Goal: Task Accomplishment & Management: Manage account settings

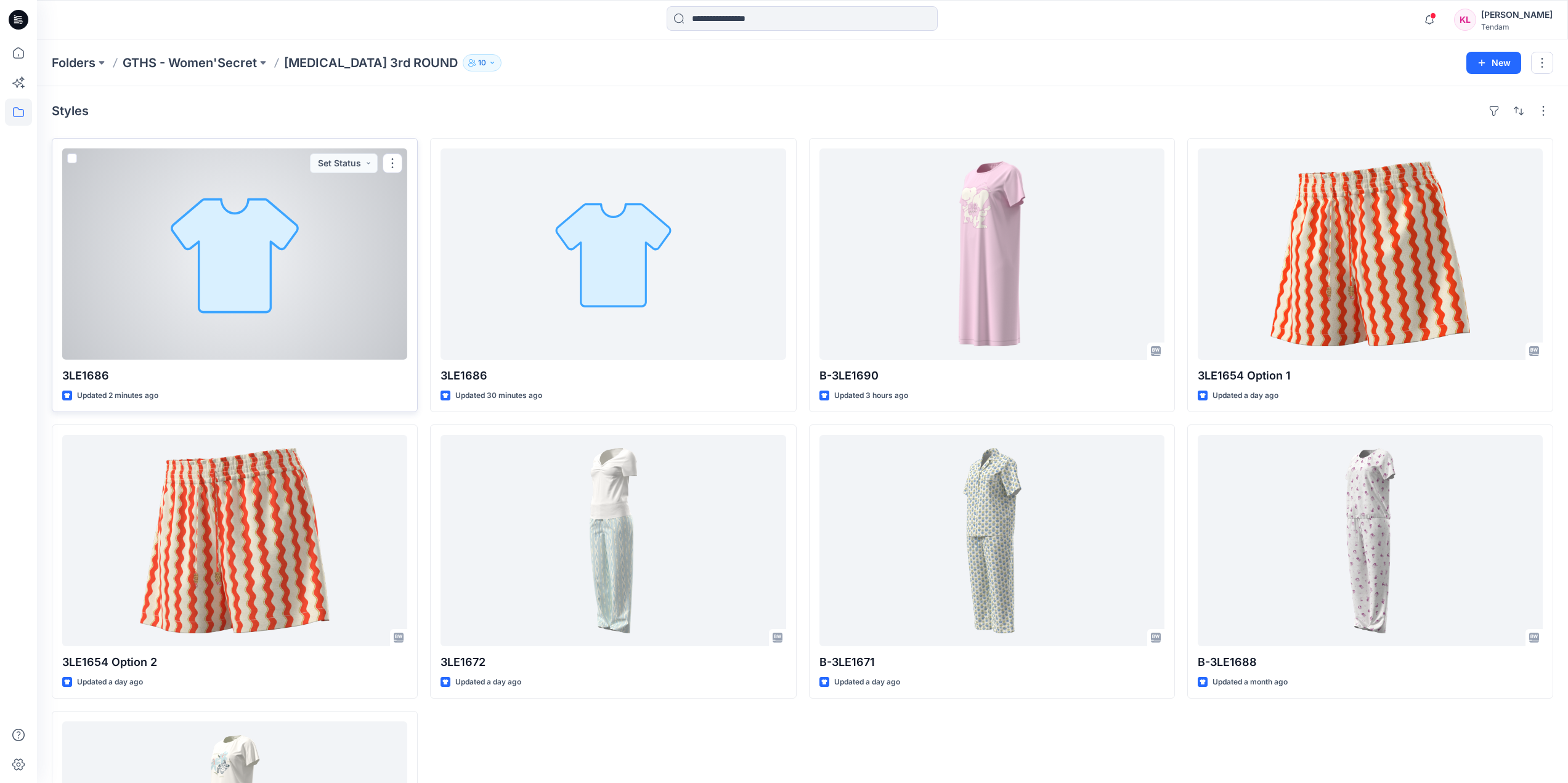
click at [284, 221] on div at bounding box center [234, 254] width 345 height 211
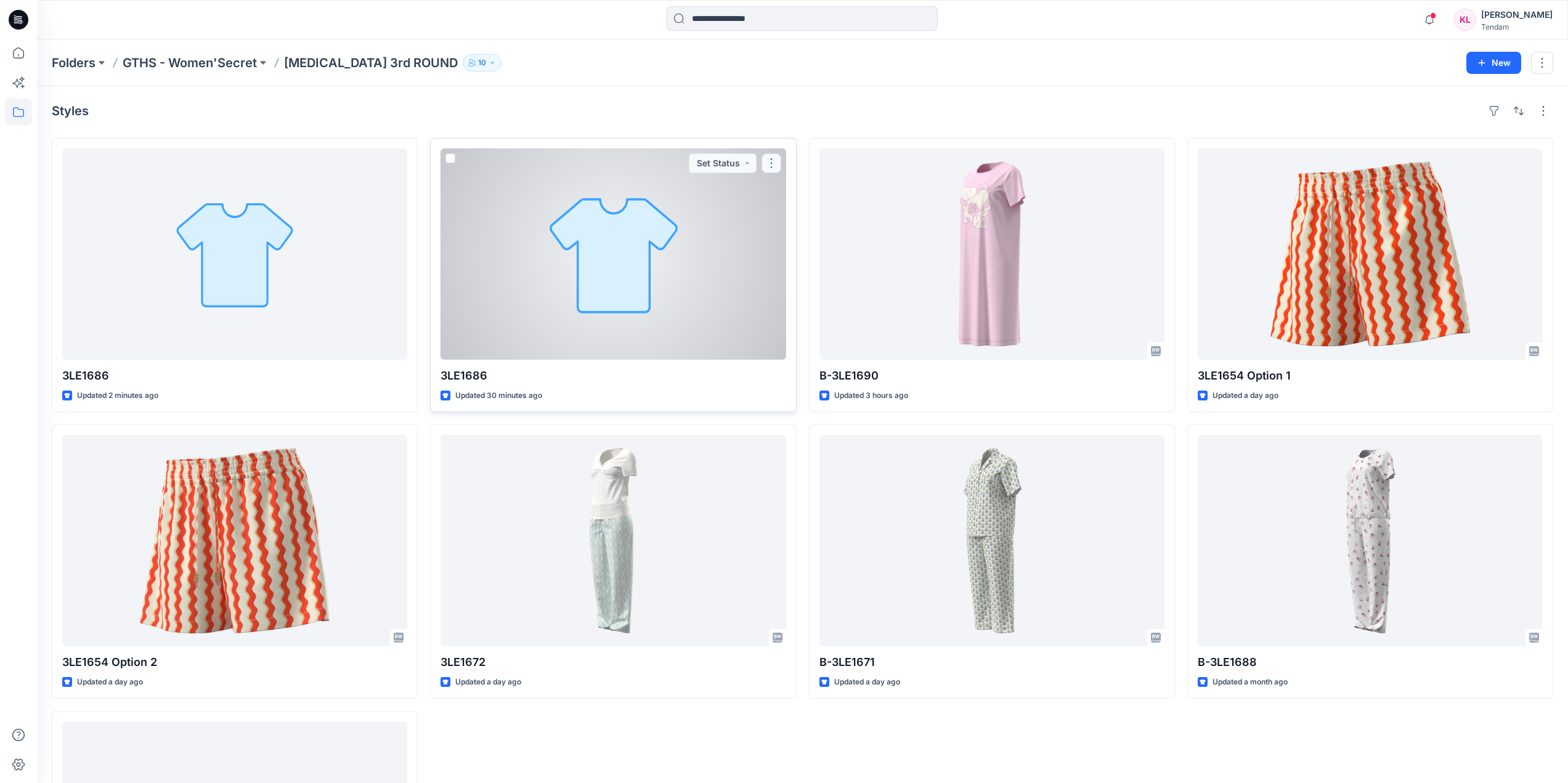
click at [776, 157] on button "button" at bounding box center [772, 163] width 19 height 19
click at [447, 160] on span at bounding box center [450, 158] width 10 height 10
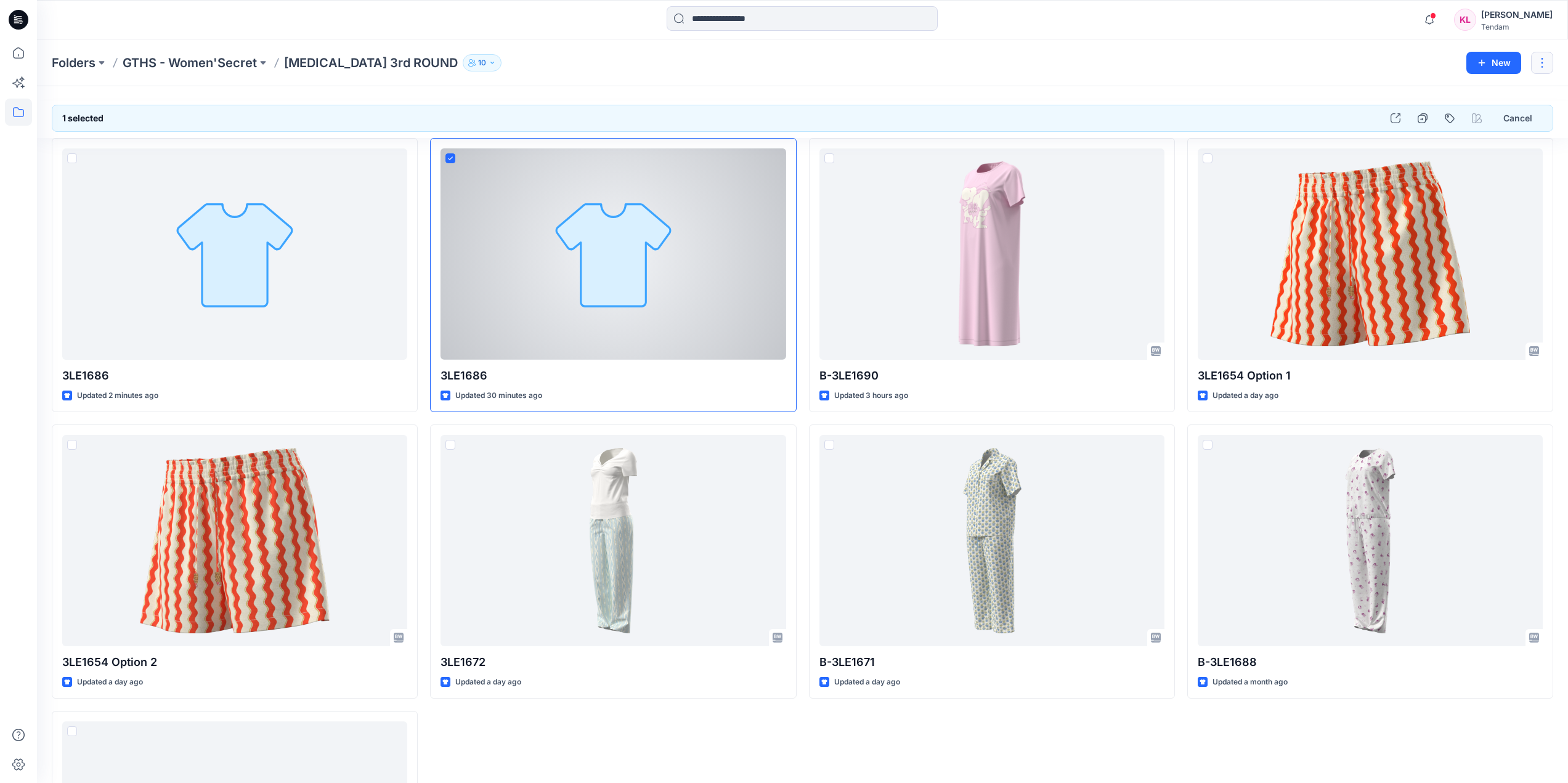
drag, startPoint x: 662, startPoint y: 291, endPoint x: 1546, endPoint y: 69, distance: 911.4
click at [1546, 69] on button "button" at bounding box center [1543, 63] width 22 height 22
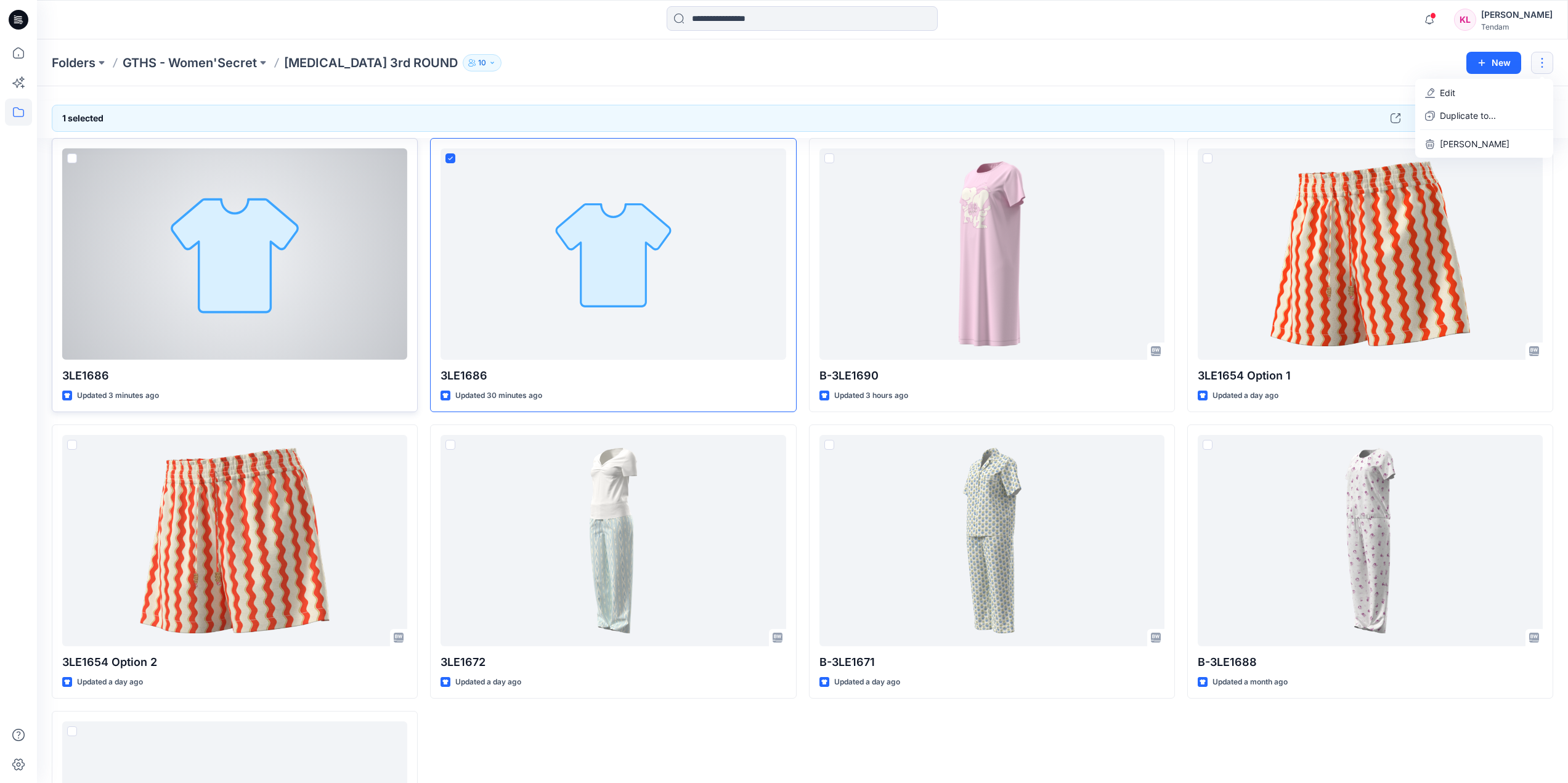
click at [70, 156] on span at bounding box center [72, 158] width 10 height 10
drag, startPoint x: 205, startPoint y: 390, endPoint x: 173, endPoint y: 389, distance: 32.0
click at [173, 390] on div "Updated 3 minutes ago" at bounding box center [234, 396] width 345 height 13
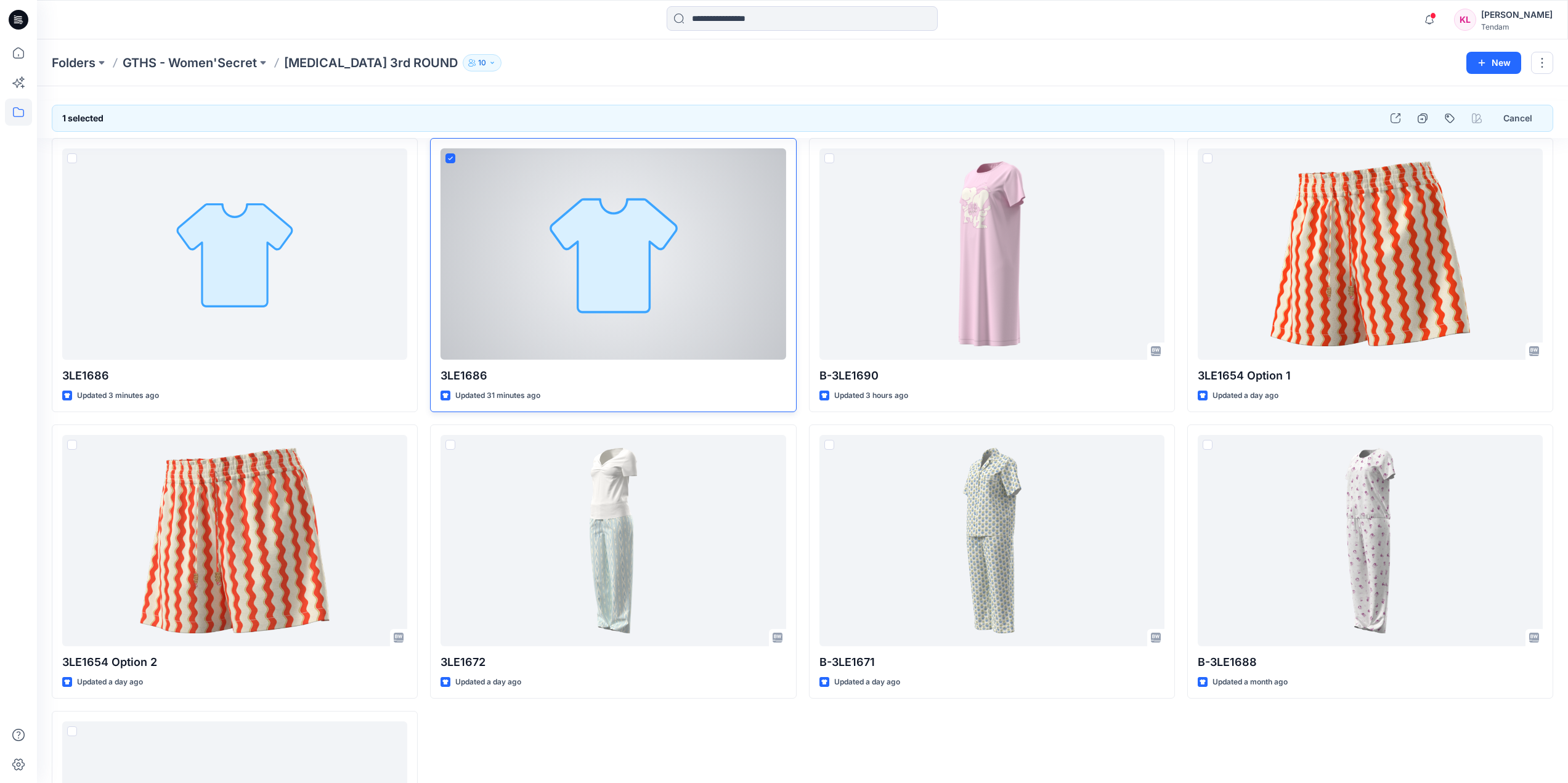
click at [452, 158] on icon at bounding box center [450, 158] width 5 height 4
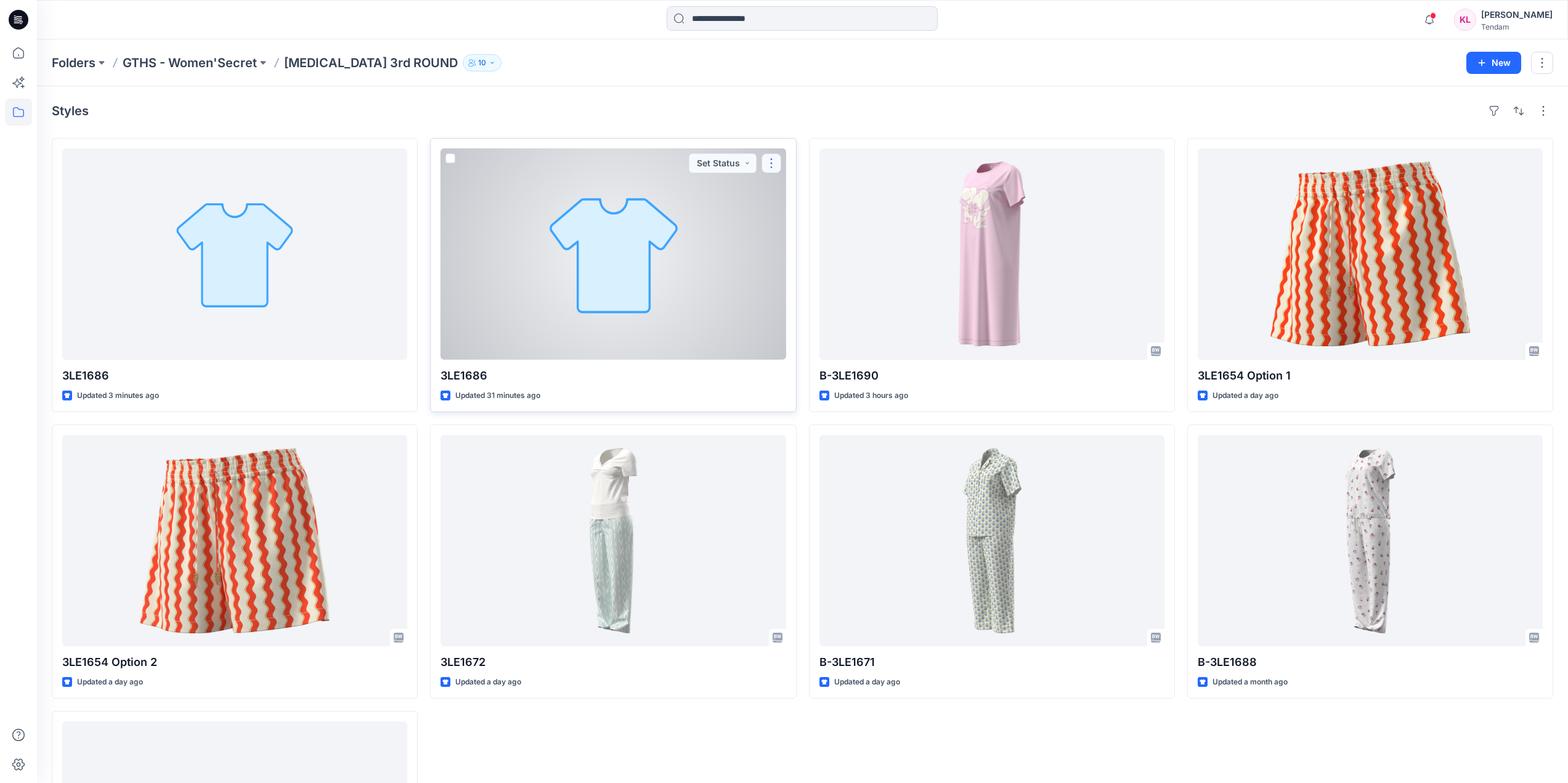
click at [776, 161] on button "button" at bounding box center [772, 163] width 19 height 19
click at [713, 165] on button "Set Status" at bounding box center [723, 163] width 67 height 19
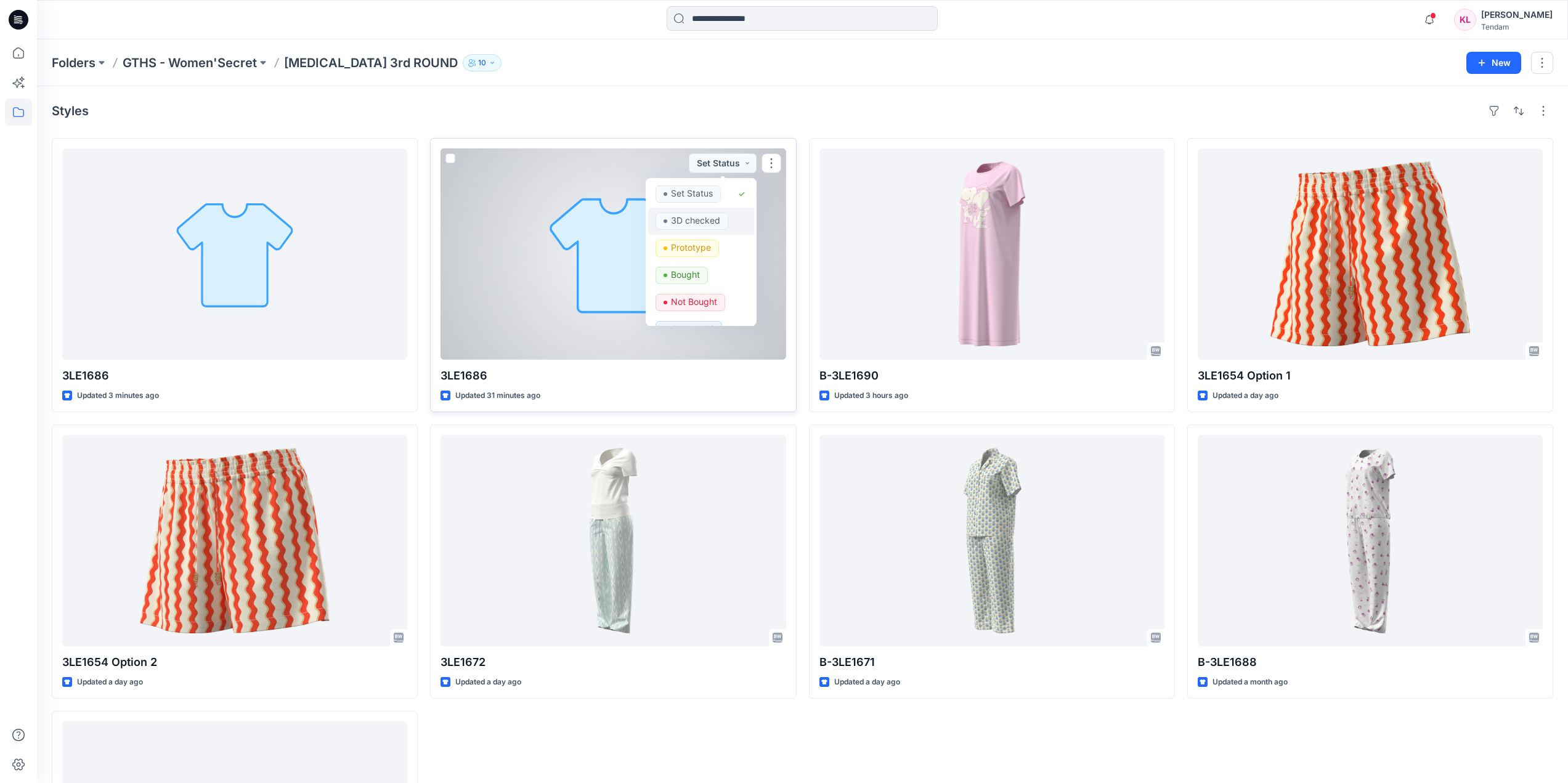
click at [706, 222] on p "3D checked" at bounding box center [696, 220] width 49 height 16
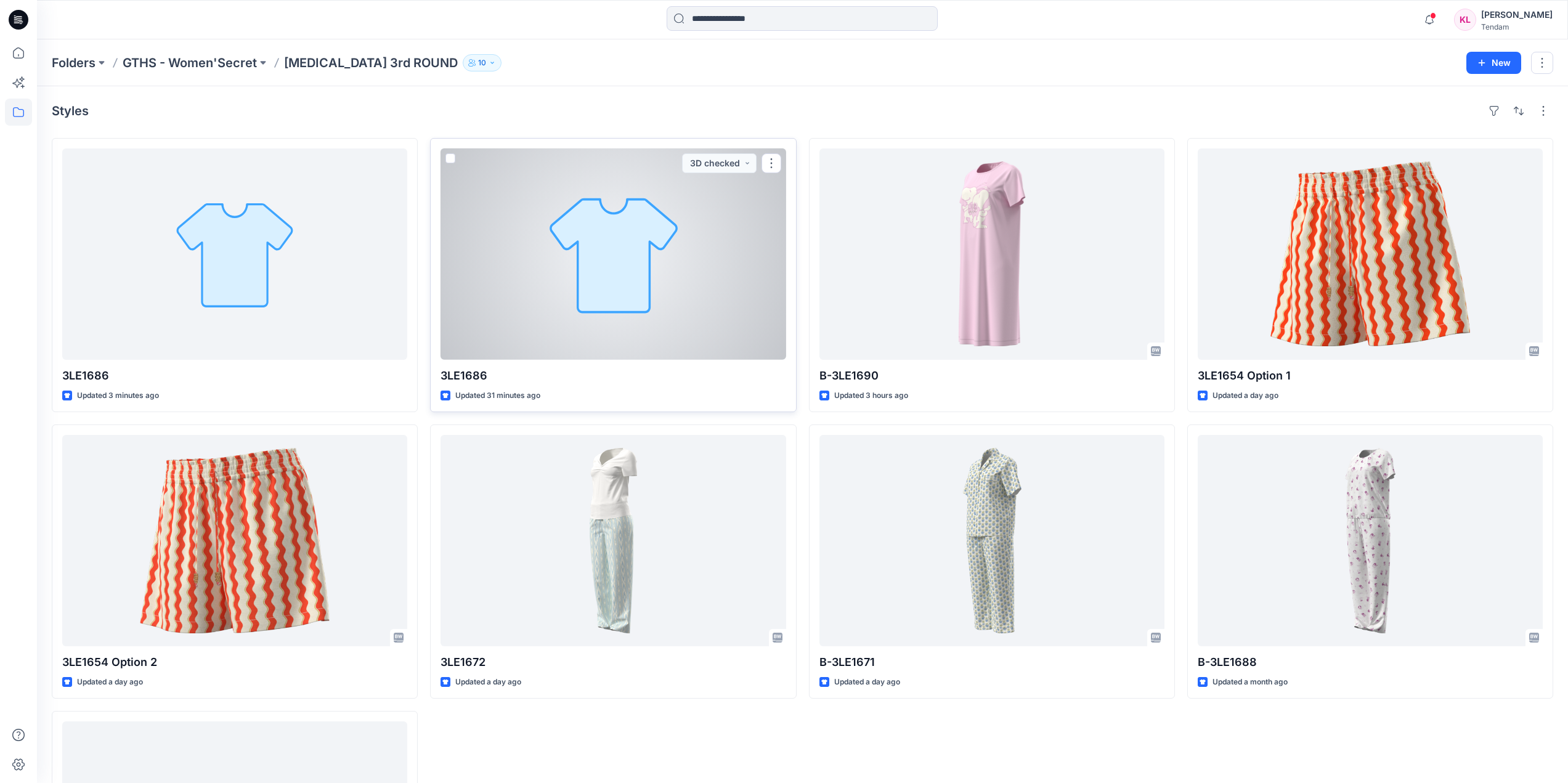
click at [665, 292] on div at bounding box center [613, 254] width 345 height 211
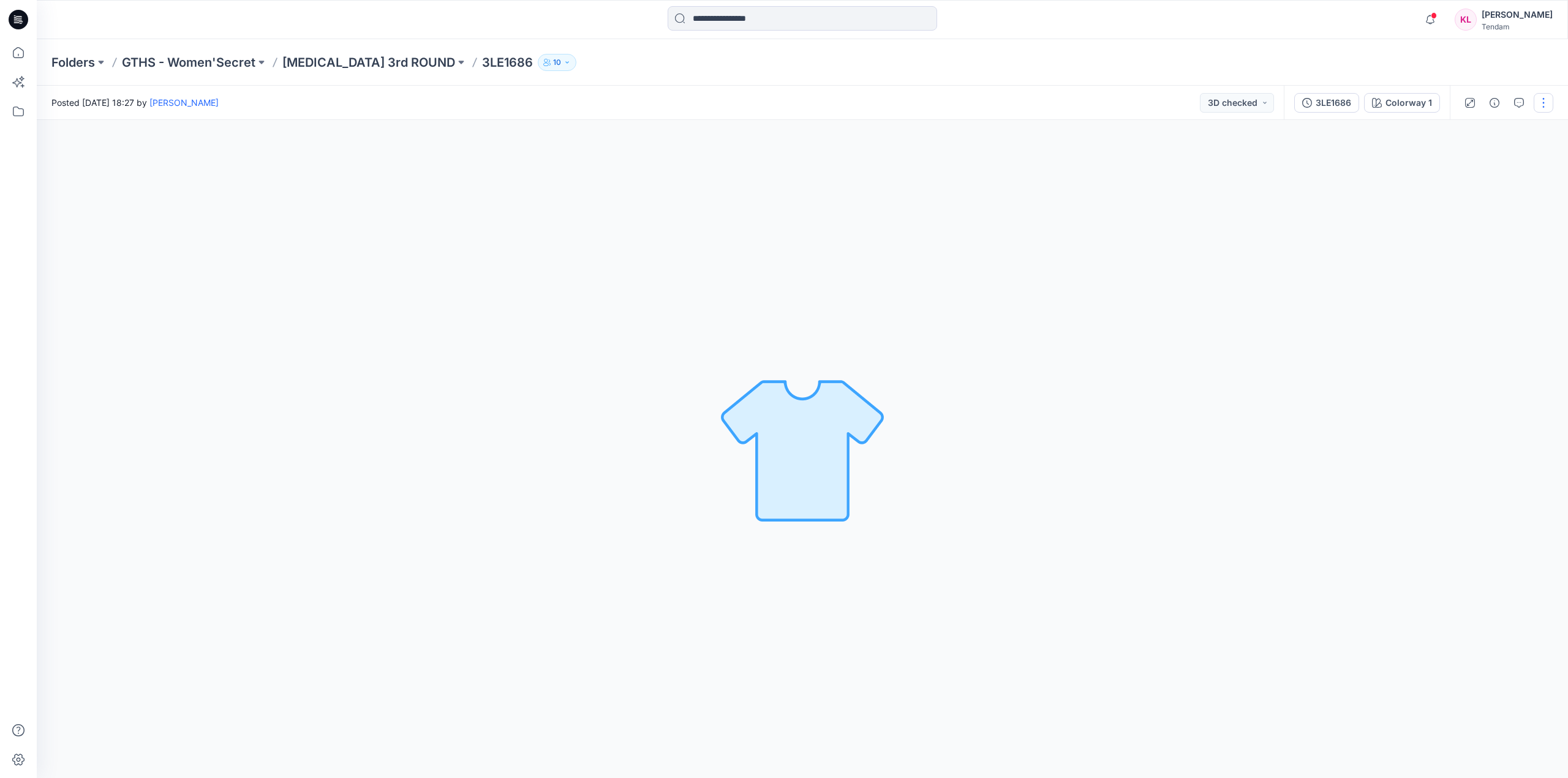
click at [1546, 98] on button "button" at bounding box center [1543, 103] width 19 height 19
click at [246, 208] on div "Colorway 1 Loading... Material Properties Loading..." at bounding box center [802, 449] width 1531 height 658
click at [1543, 94] on button "button" at bounding box center [1543, 103] width 19 height 19
click at [1322, 292] on div "Colorway 1 Loading... Material Properties Loading..." at bounding box center [802, 449] width 1531 height 658
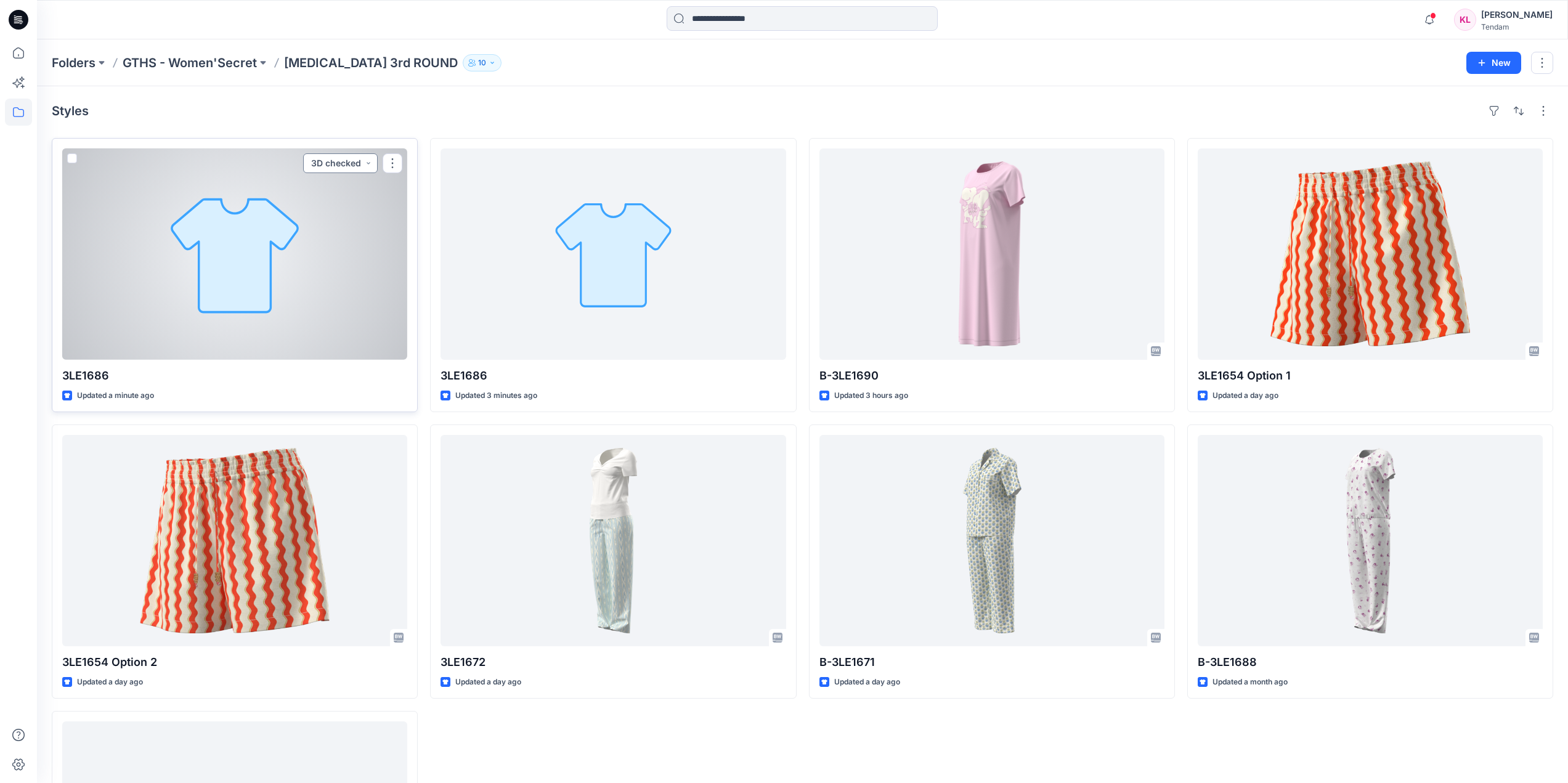
click at [357, 161] on button "3D checked" at bounding box center [341, 163] width 75 height 19
click at [322, 250] on p "Prototype" at bounding box center [312, 247] width 40 height 16
click at [370, 154] on button "Prototype" at bounding box center [344, 163] width 67 height 19
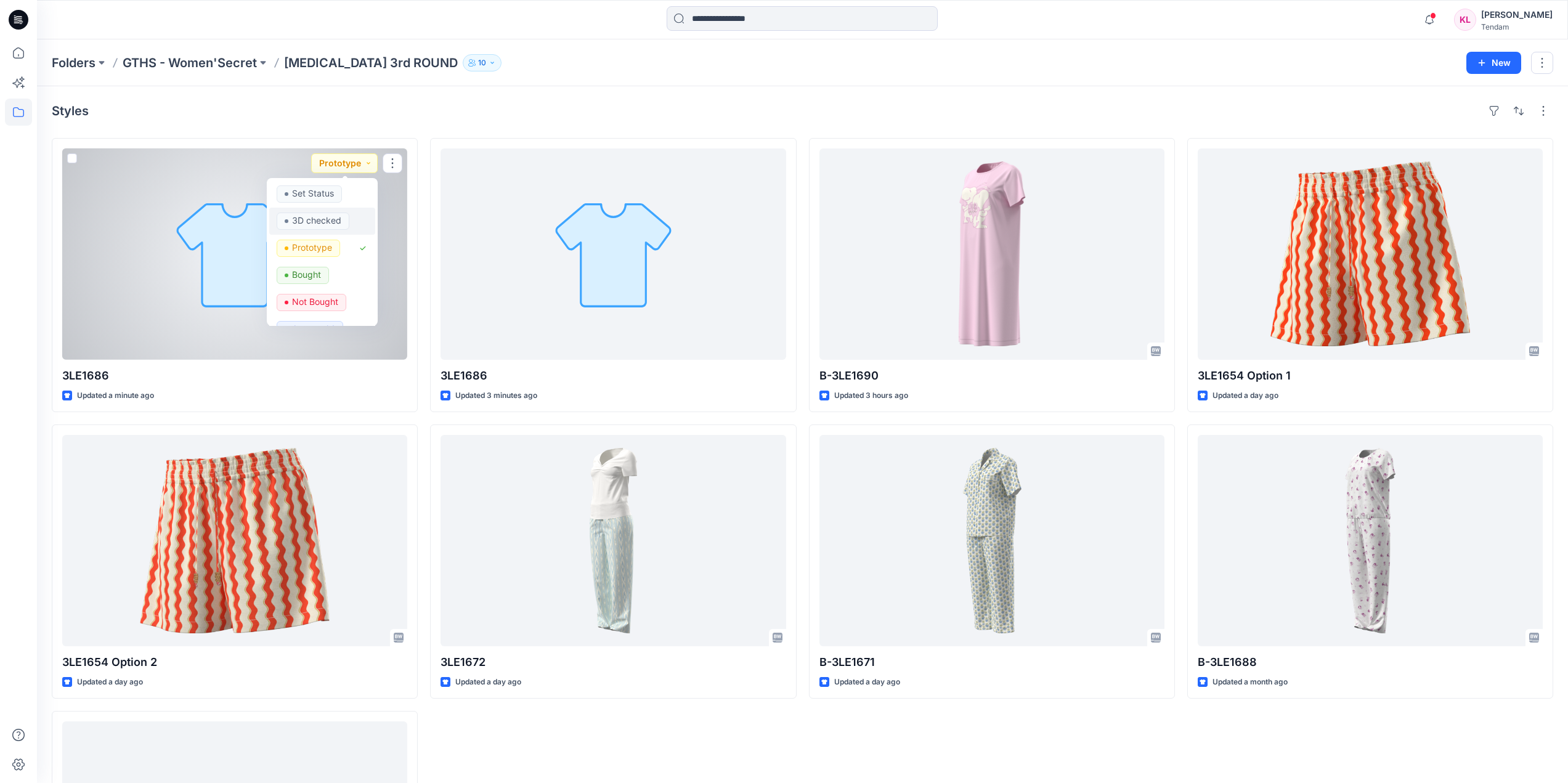
click at [325, 215] on p "3D checked" at bounding box center [317, 220] width 49 height 16
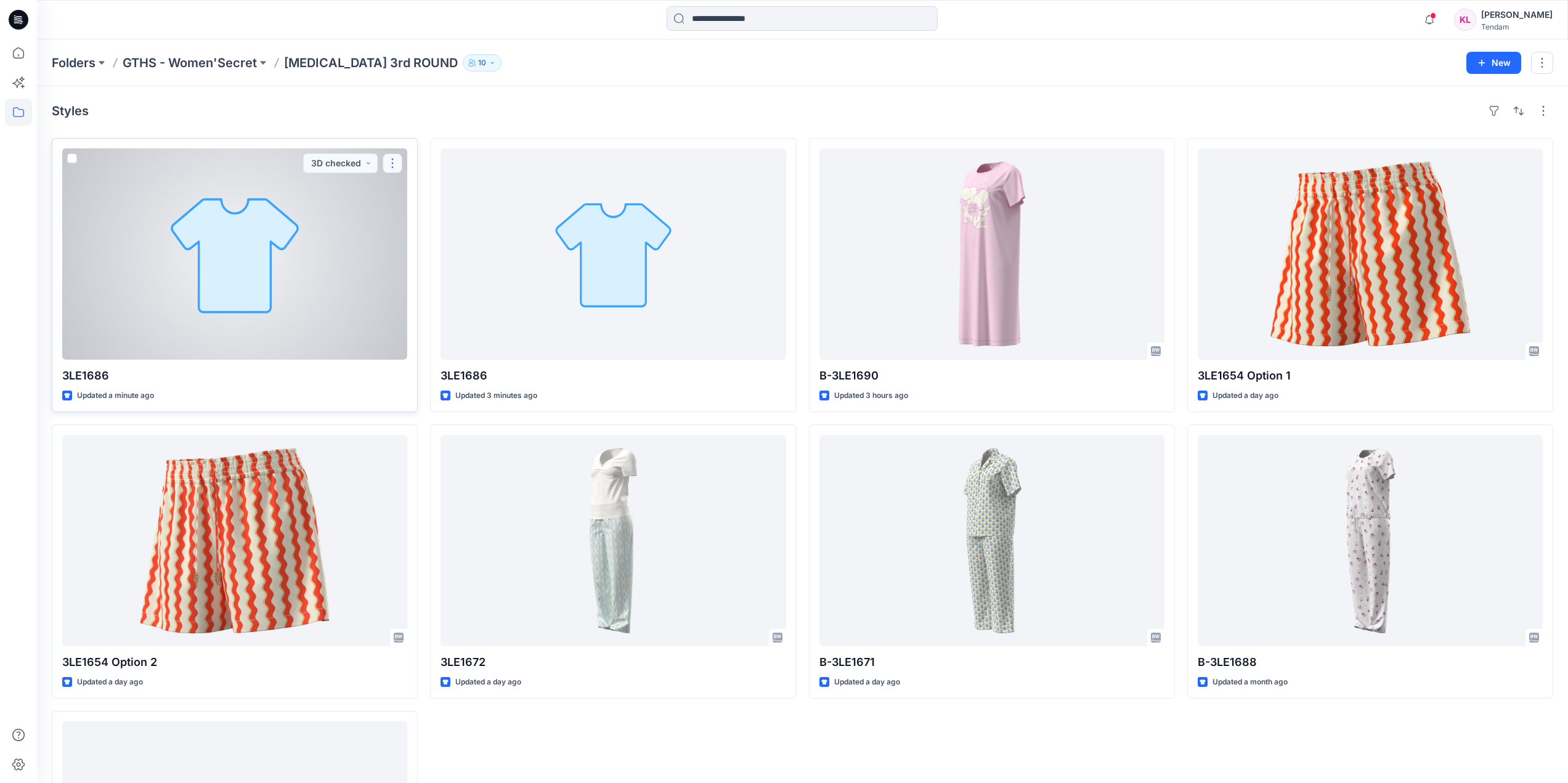
click at [392, 155] on button "button" at bounding box center [393, 163] width 19 height 19
drag, startPoint x: 301, startPoint y: 367, endPoint x: 264, endPoint y: 308, distance: 69.6
click at [264, 308] on div at bounding box center [234, 254] width 345 height 211
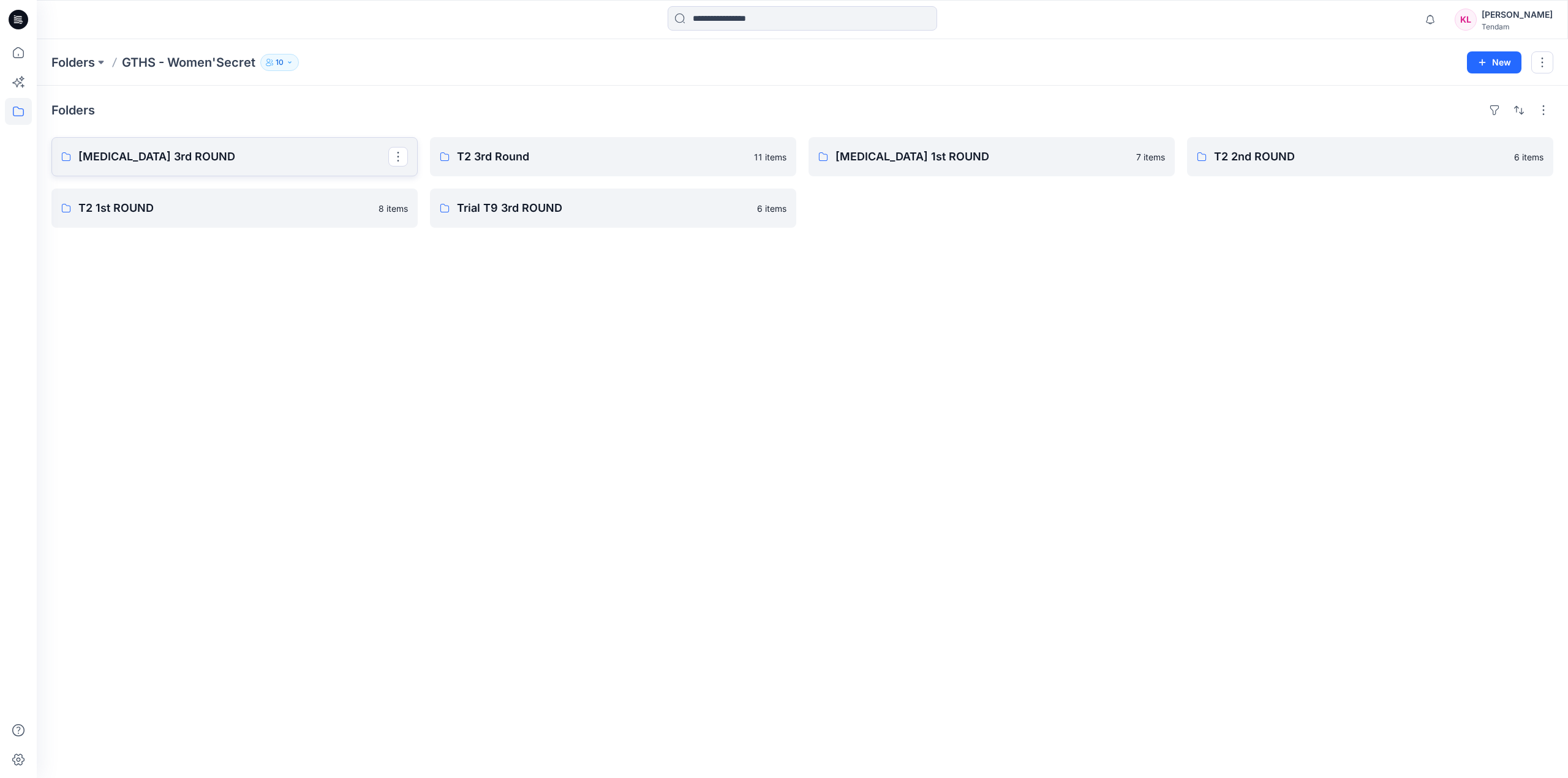
click at [278, 173] on link "[MEDICAL_DATA] 3rd ROUND" at bounding box center [235, 156] width 366 height 39
click at [185, 159] on p "[MEDICAL_DATA] 3rd ROUND" at bounding box center [233, 156] width 310 height 17
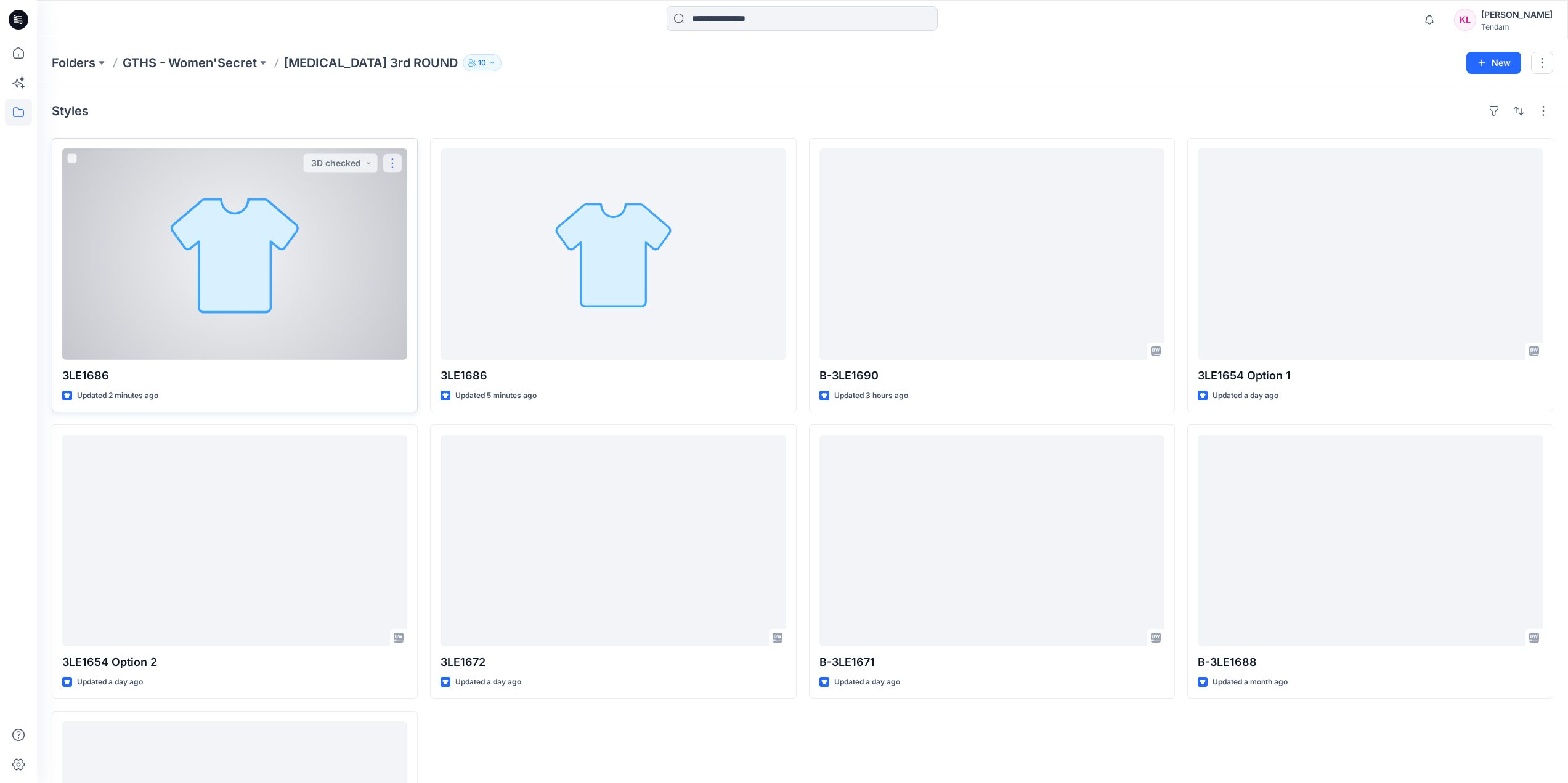
click at [395, 165] on button "button" at bounding box center [393, 163] width 19 height 19
click at [68, 161] on span at bounding box center [72, 158] width 10 height 10
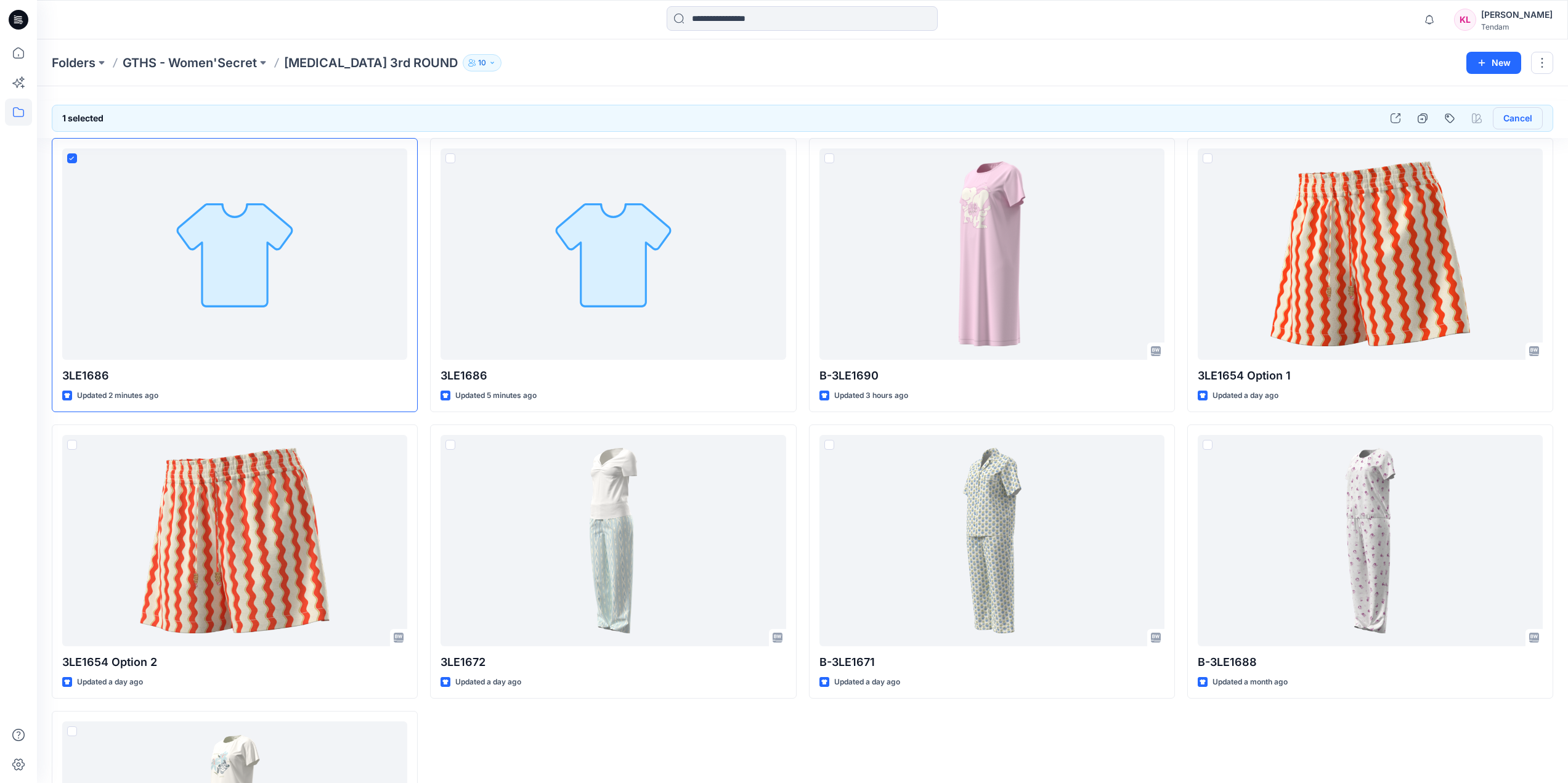
click at [1523, 120] on button "Cancel" at bounding box center [1518, 118] width 50 height 22
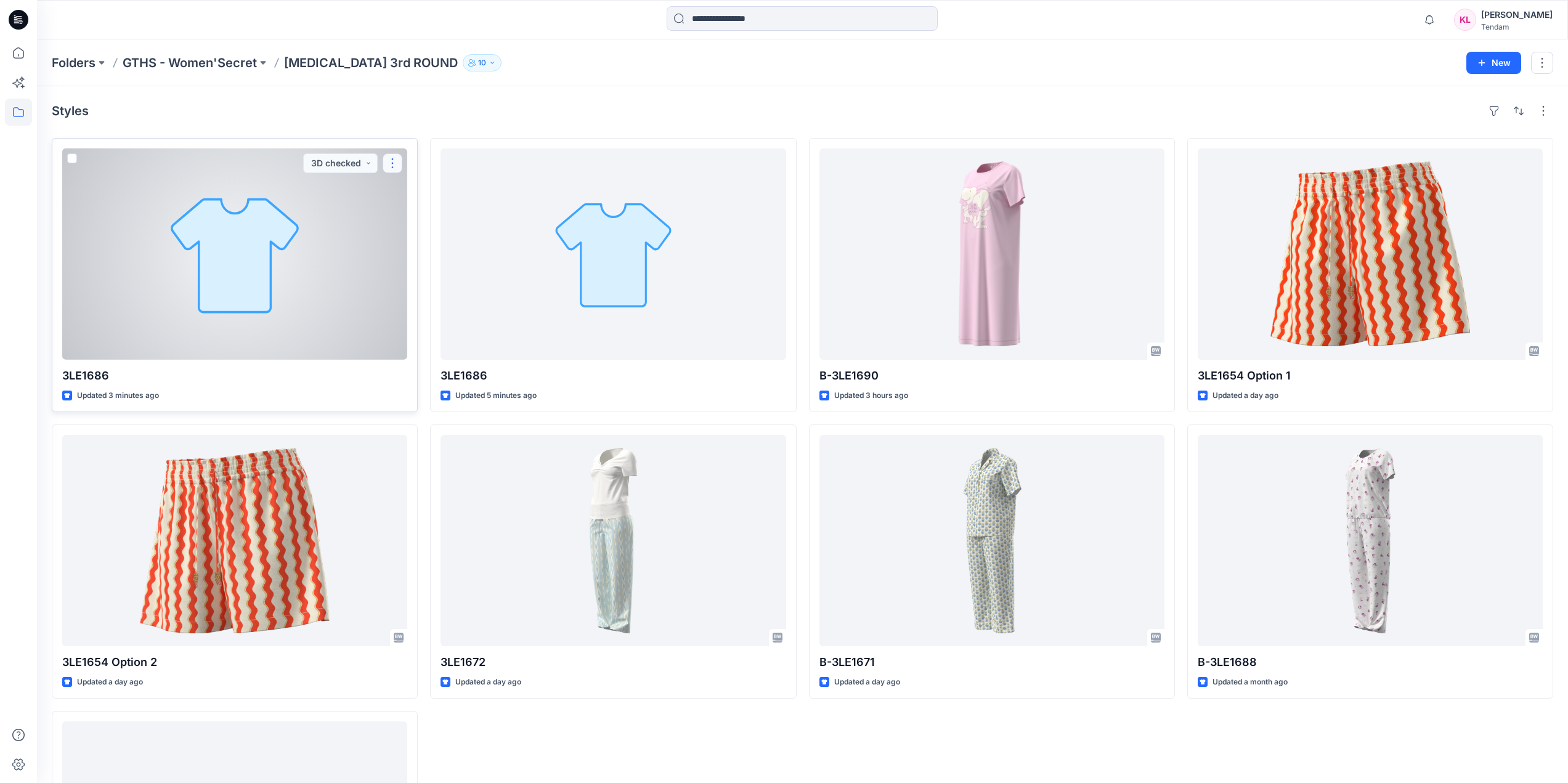
click at [390, 162] on button "button" at bounding box center [393, 163] width 19 height 19
click at [75, 157] on span at bounding box center [72, 158] width 10 height 10
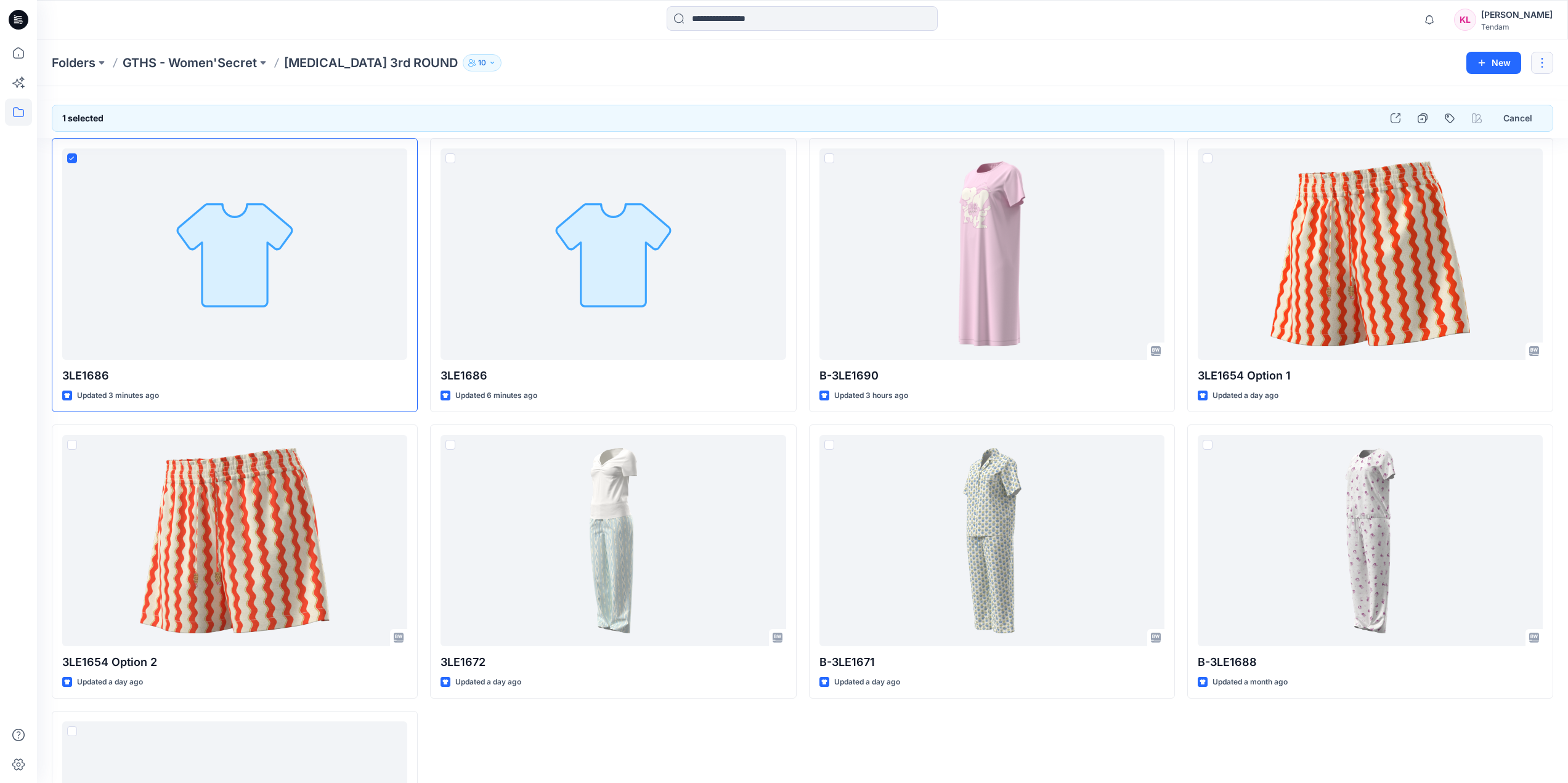
click at [1550, 62] on button "button" at bounding box center [1543, 63] width 22 height 22
click at [1463, 144] on p "Delete Folder" at bounding box center [1474, 143] width 70 height 13
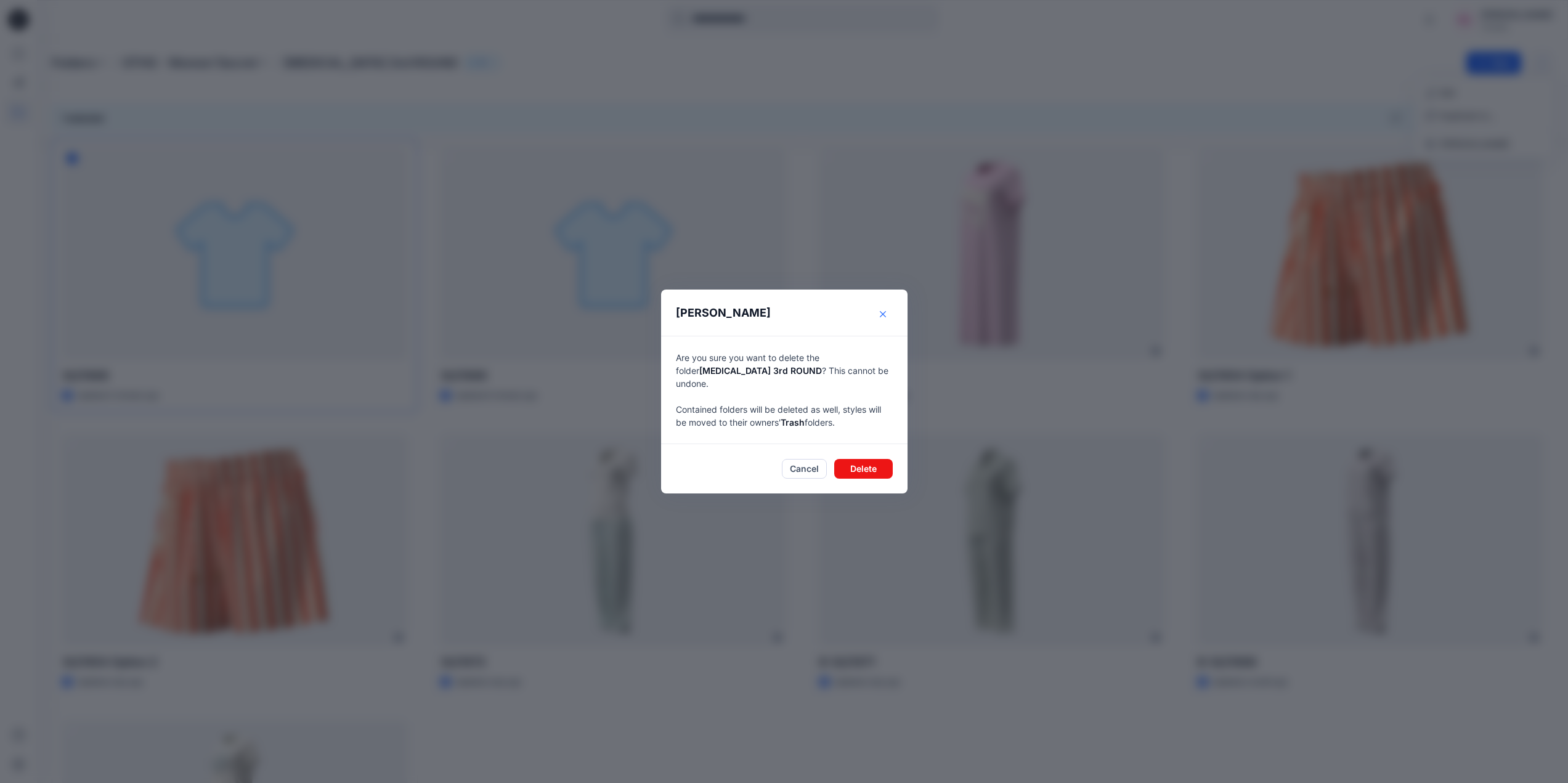
click at [886, 318] on icon "Close" at bounding box center [883, 314] width 6 height 6
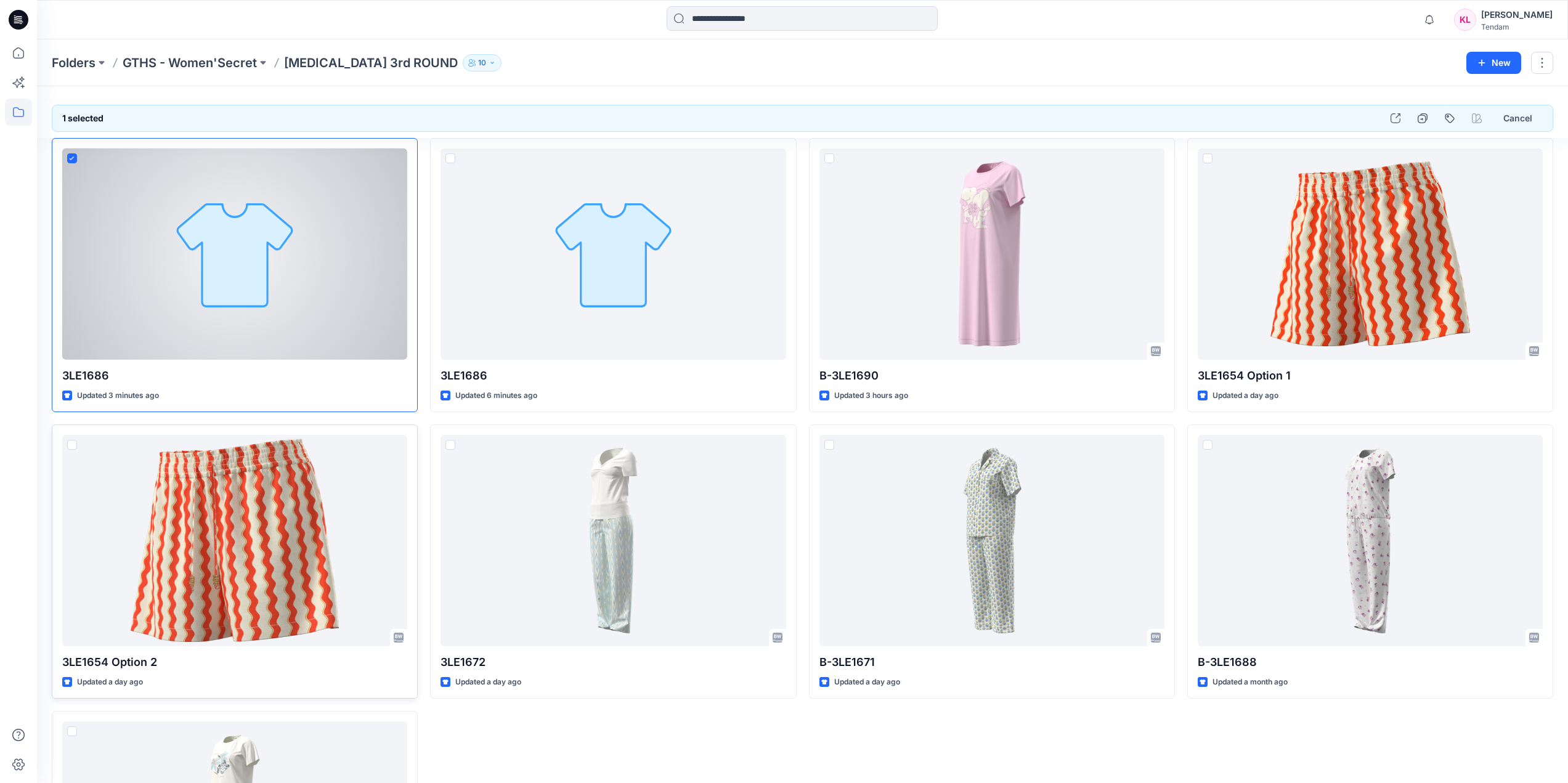
drag, startPoint x: 227, startPoint y: 266, endPoint x: 453, endPoint y: 111, distance: 274.0
click at [453, 111] on div "1 selected Cancel" at bounding box center [802, 118] width 1501 height 27
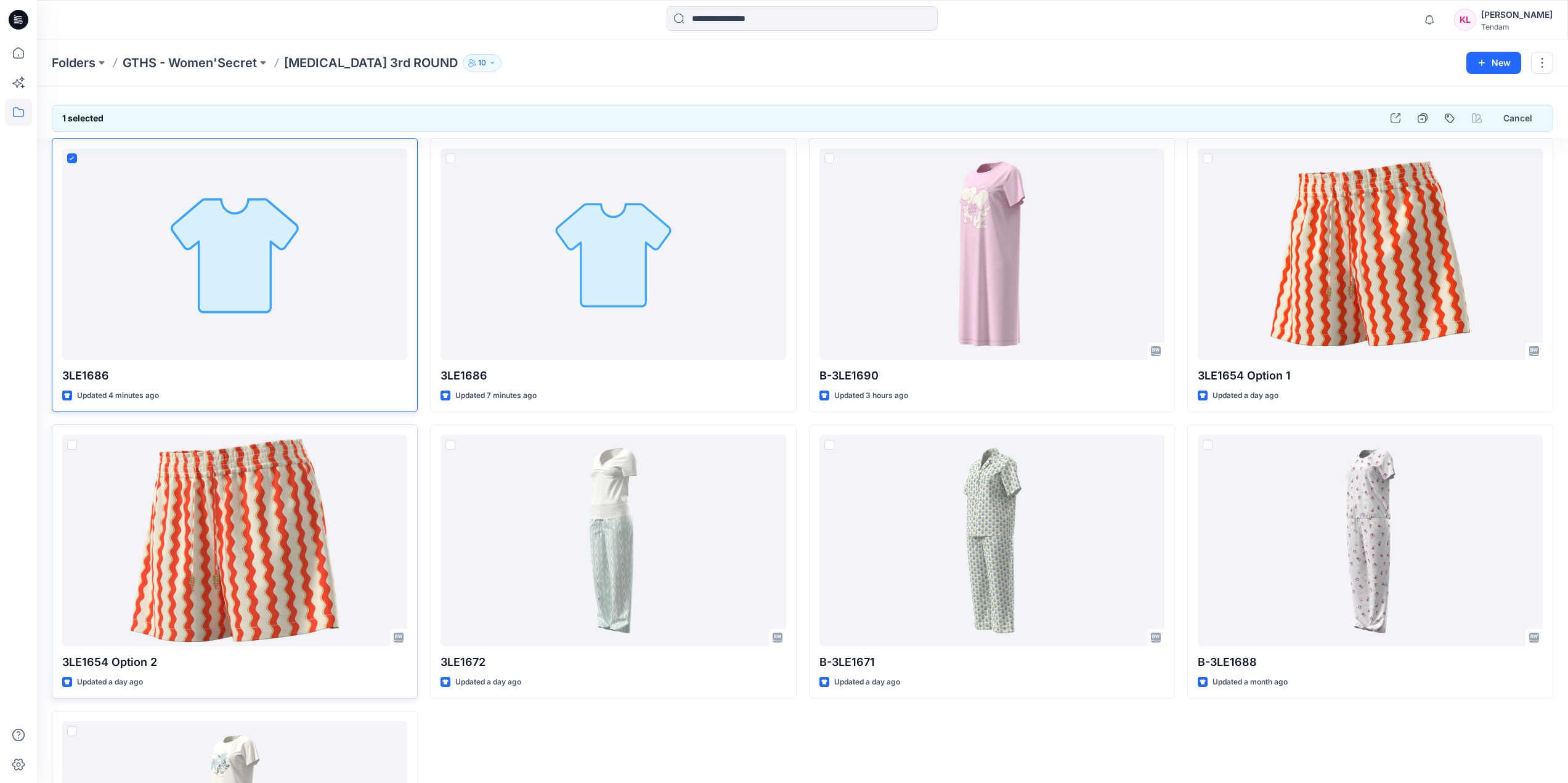
drag, startPoint x: 234, startPoint y: 291, endPoint x: 528, endPoint y: 71, distance: 367.2
click at [528, 71] on div "Folders GTHS - Women'Secret T3 3rd ROUND 10" at bounding box center [754, 62] width 1405 height 17
click at [1549, 59] on button "button" at bounding box center [1543, 63] width 22 height 22
click at [1182, 73] on div "Folders GTHS - Women'Secret T3 3rd ROUND 10 New Edit Duplicate to... Delete Fol…" at bounding box center [802, 63] width 1531 height 47
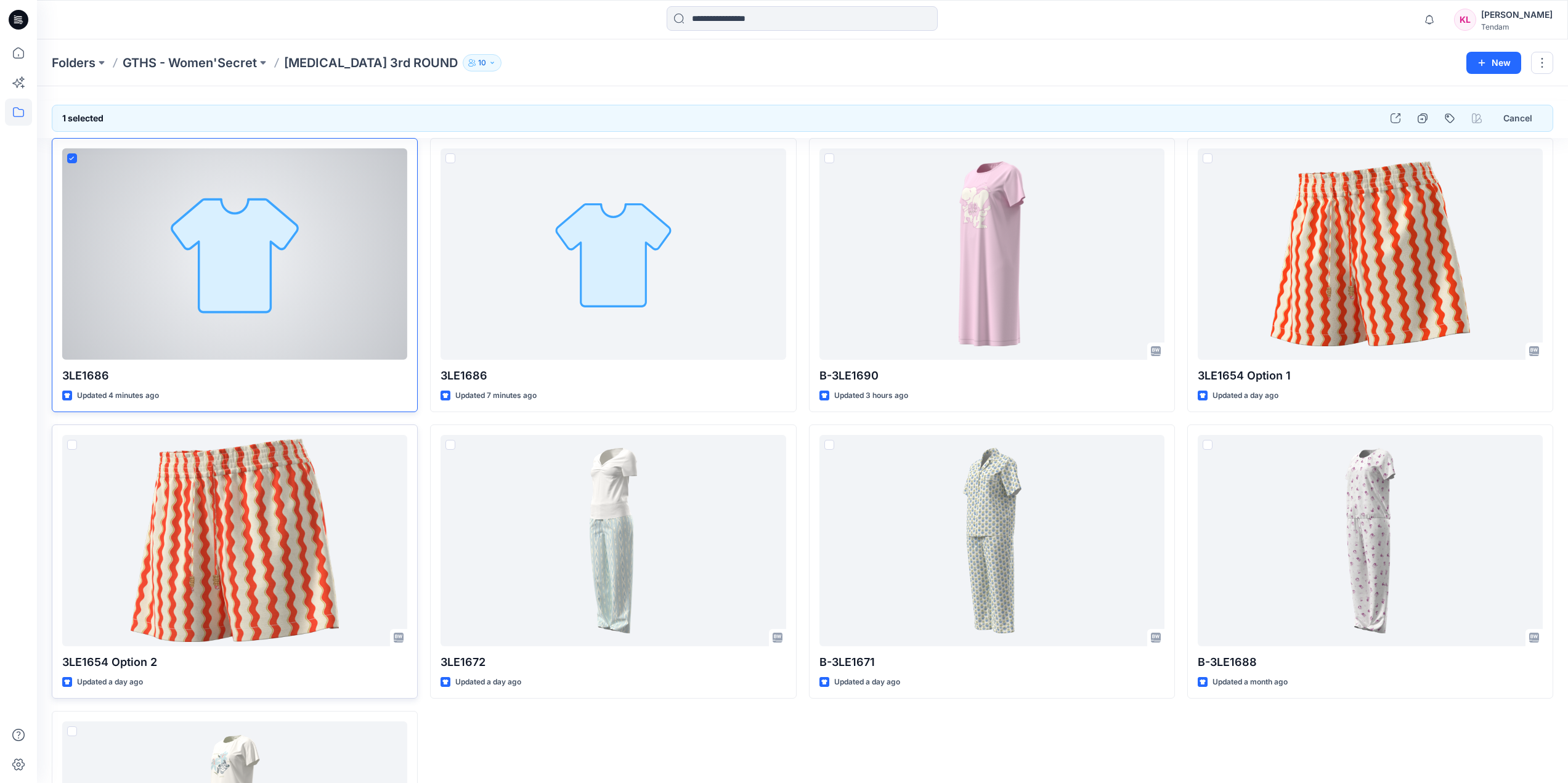
click at [69, 160] on icon at bounding box center [71, 159] width 5 height 4
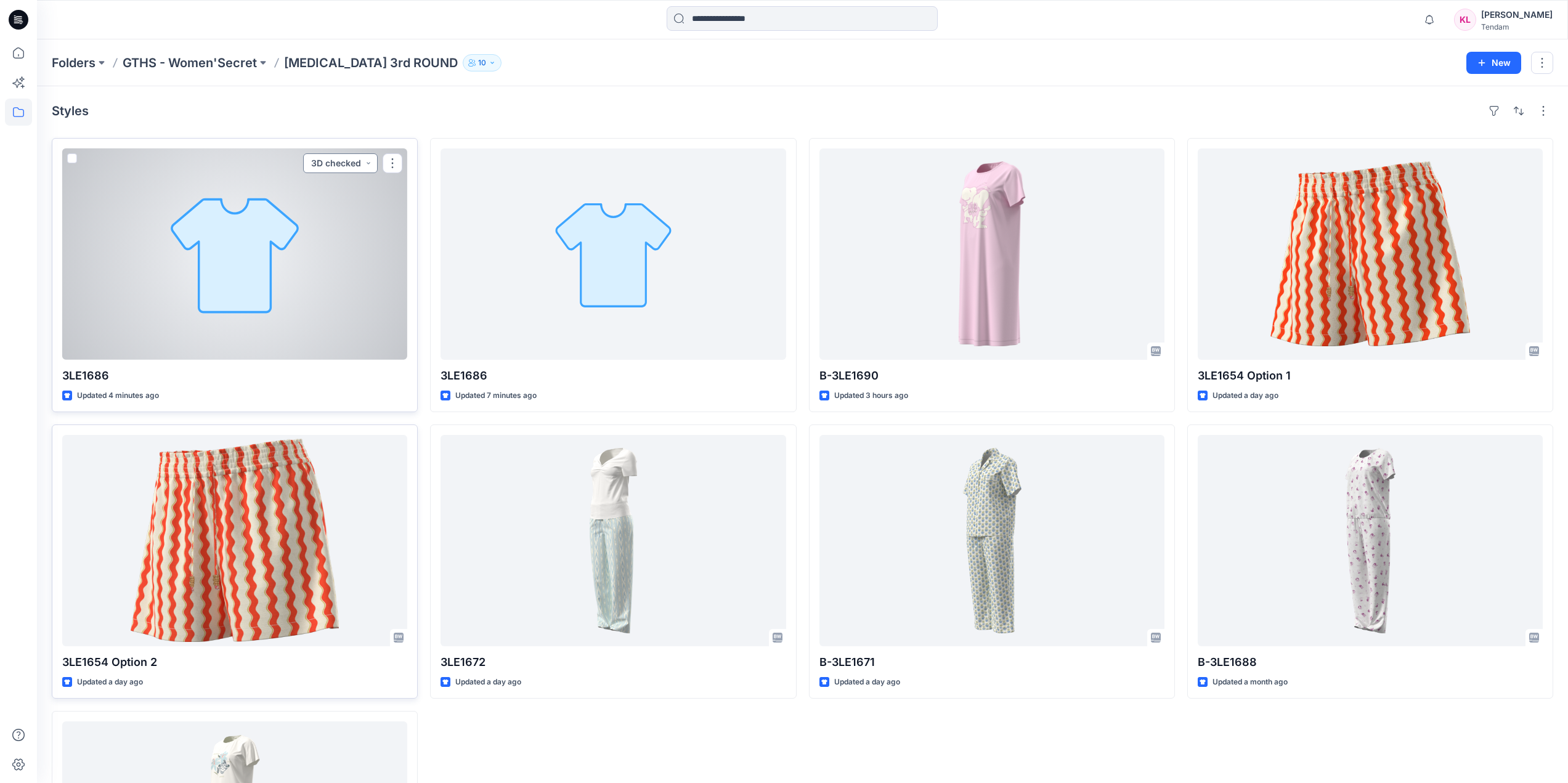
click at [372, 161] on button "3D checked" at bounding box center [341, 163] width 75 height 19
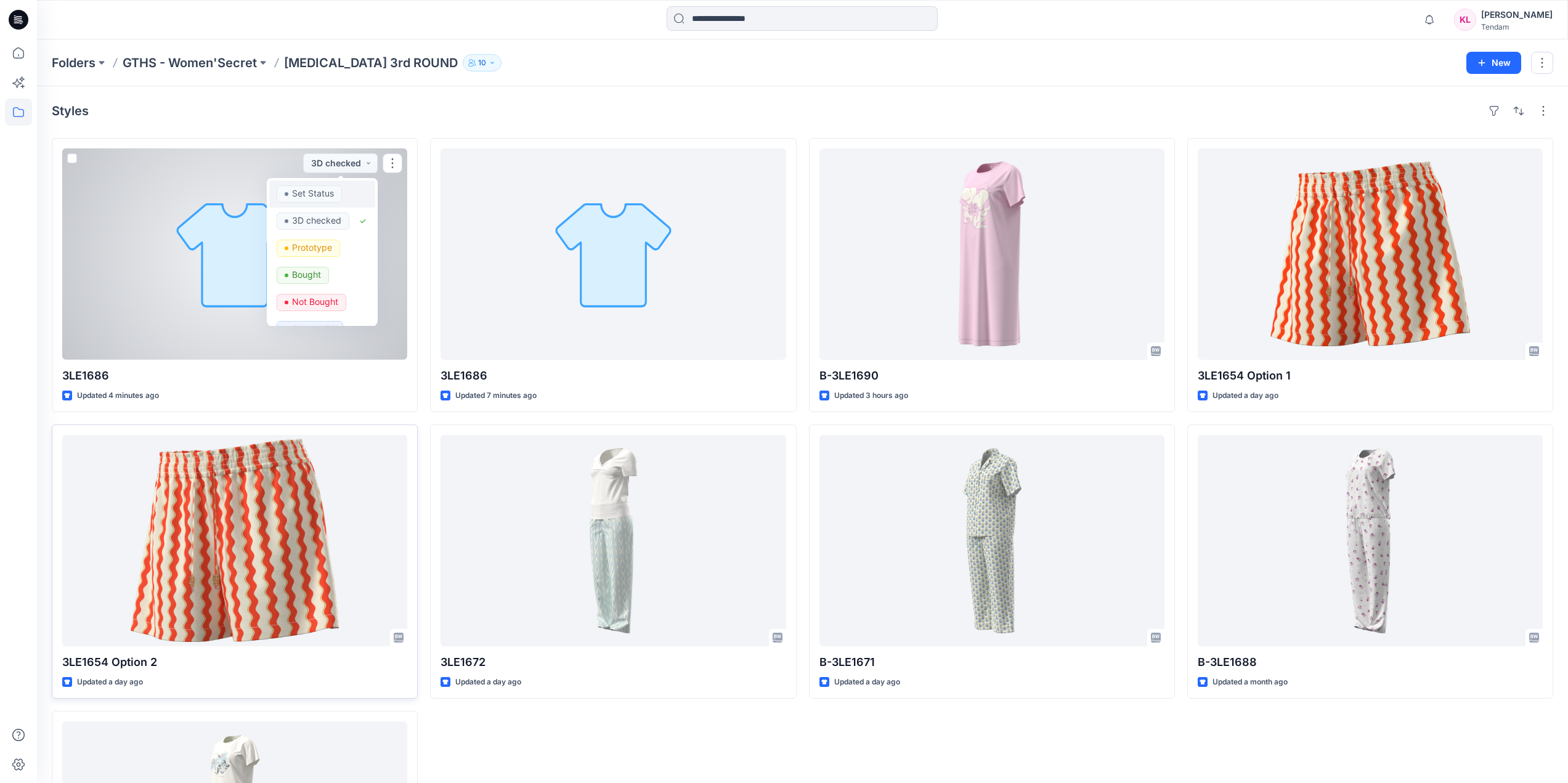
click at [354, 190] on div "Set Status" at bounding box center [322, 194] width 91 height 17
click at [392, 163] on button "button" at bounding box center [393, 163] width 19 height 19
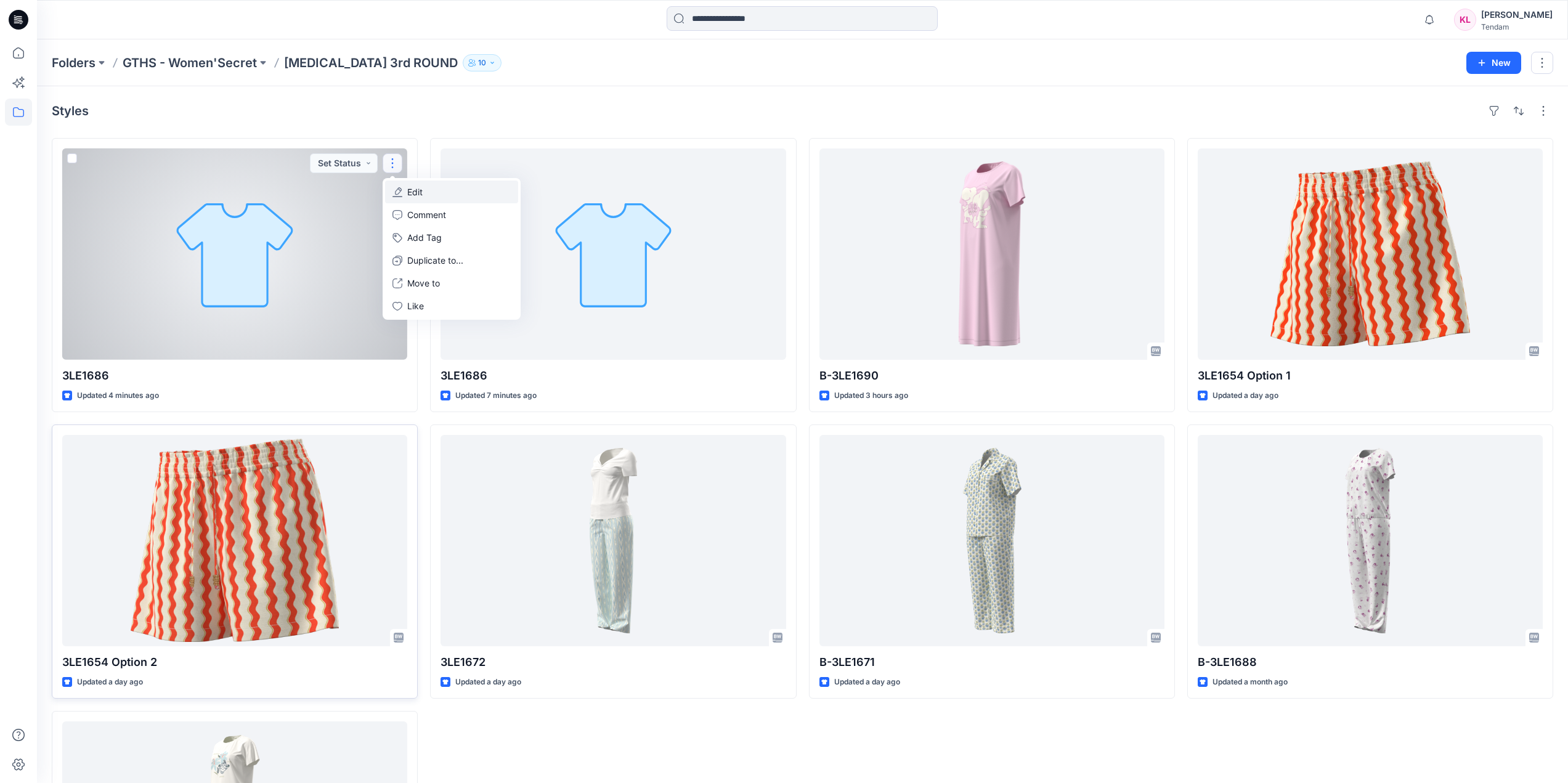
click at [426, 186] on button "Edit" at bounding box center [452, 192] width 133 height 22
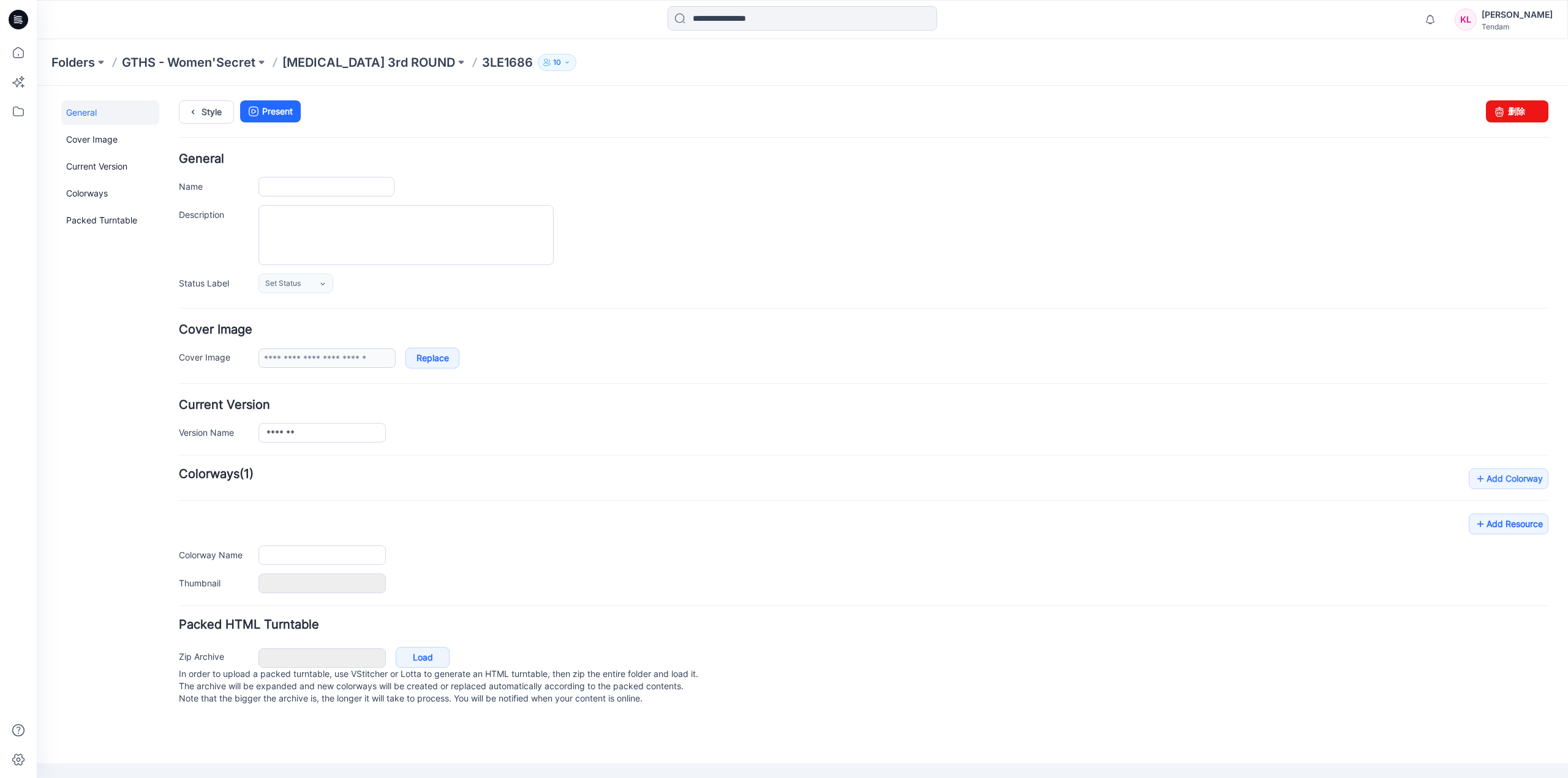
type input "*******"
type input "**********"
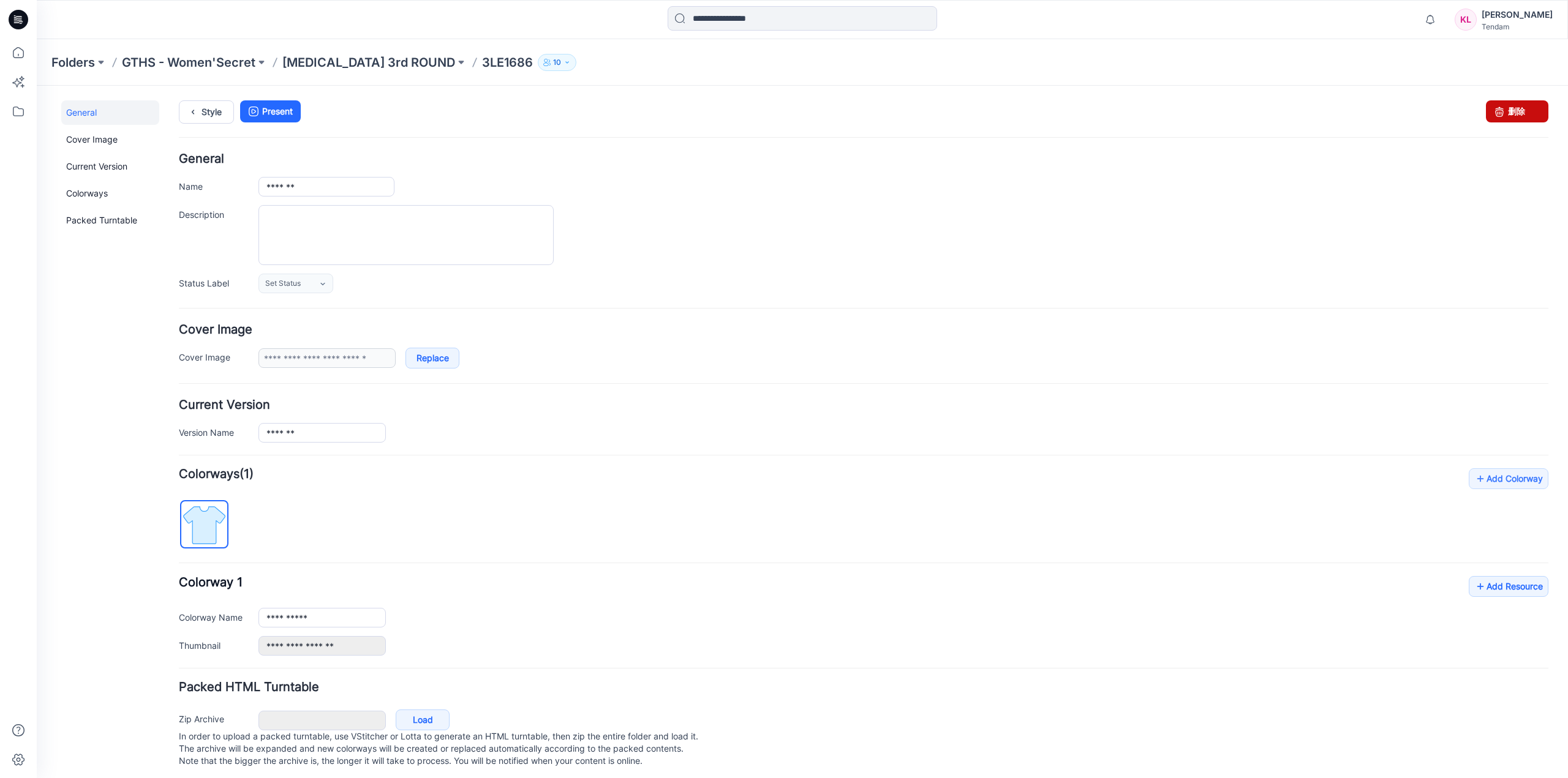
drag, startPoint x: 1501, startPoint y: 109, endPoint x: 888, endPoint y: 128, distance: 613.3
click at [1501, 109] on link "删除" at bounding box center [1517, 112] width 63 height 22
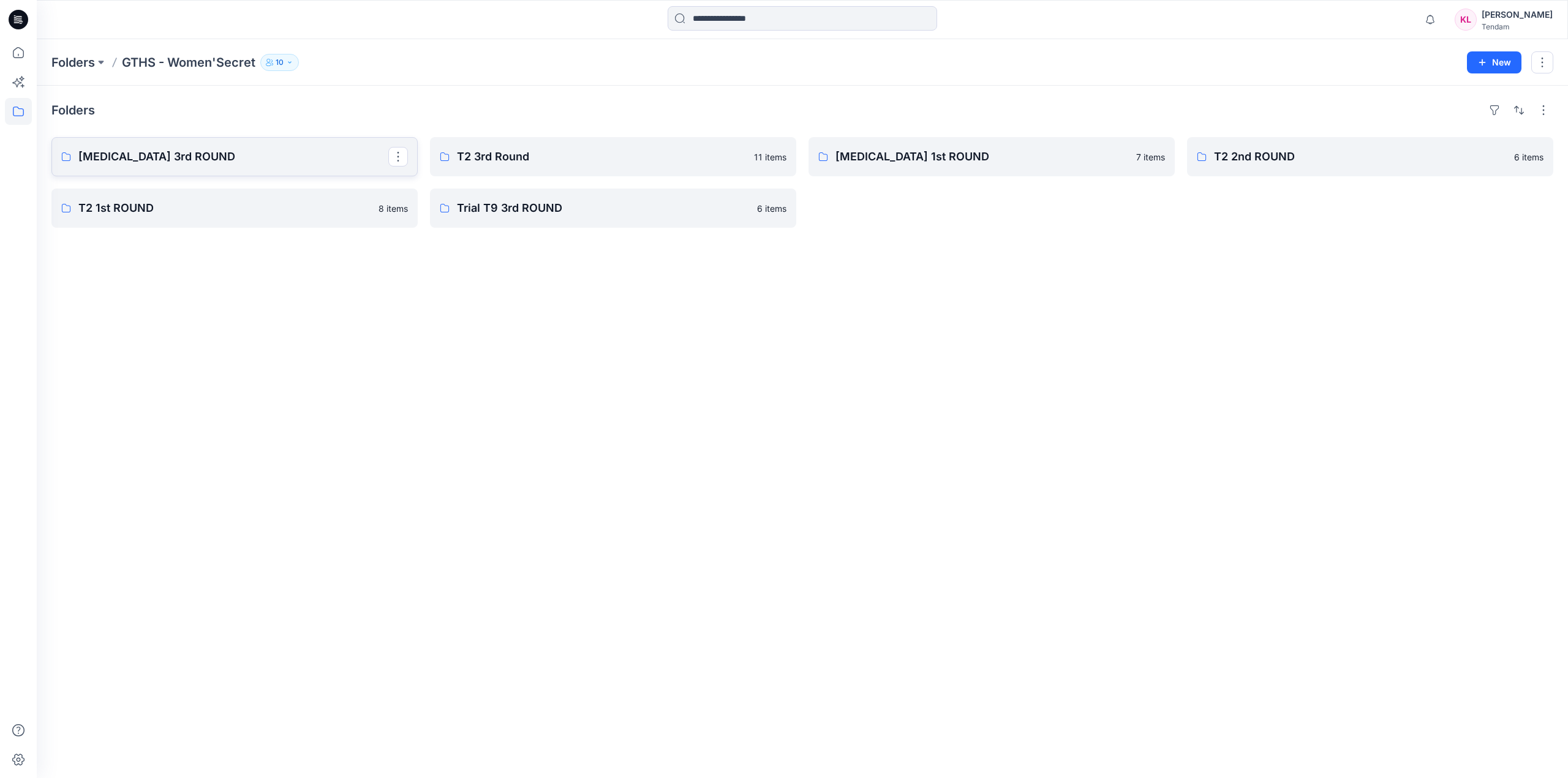
click at [305, 153] on p "[MEDICAL_DATA] 3rd ROUND" at bounding box center [233, 156] width 310 height 17
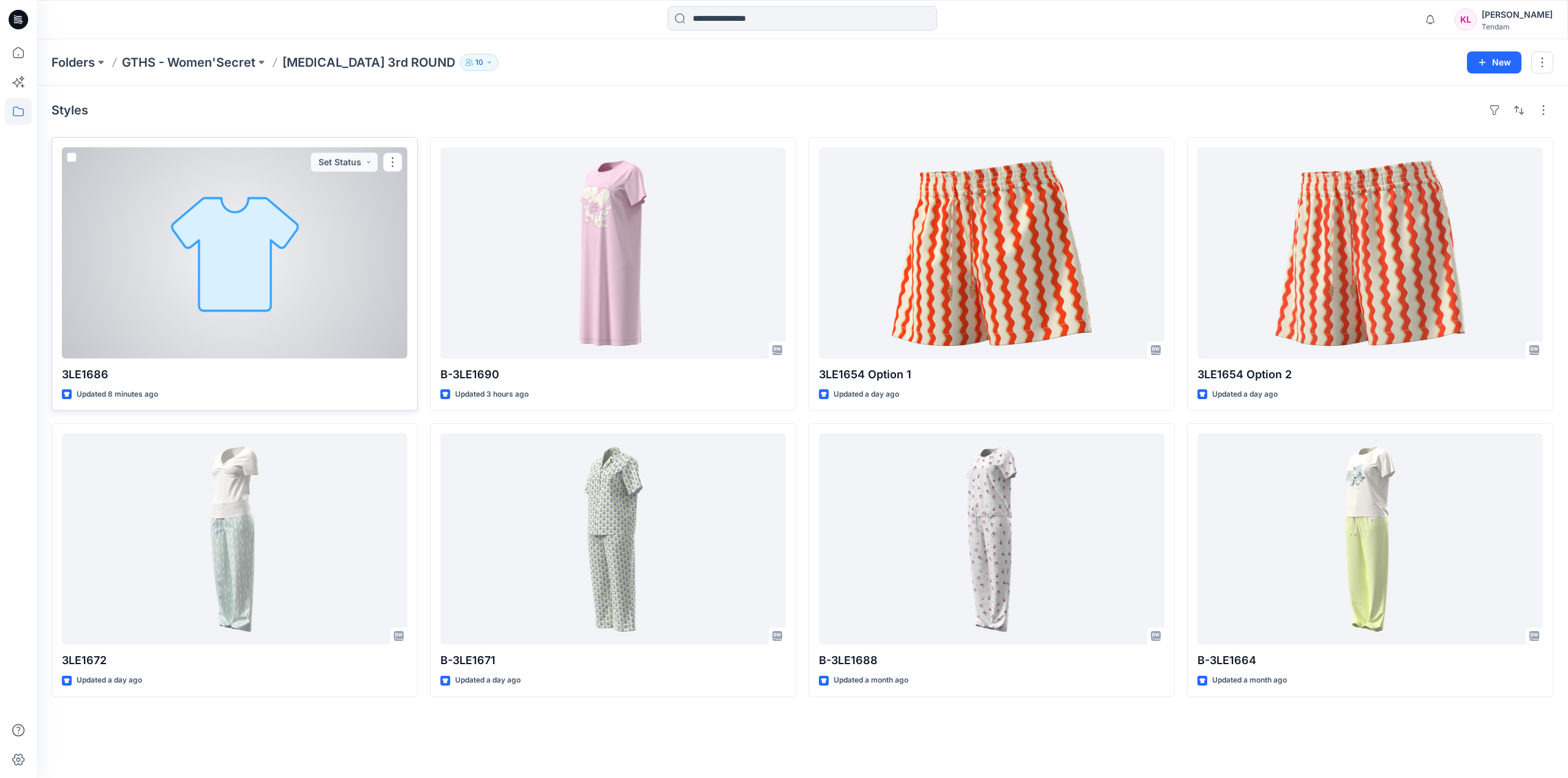
click at [366, 207] on div at bounding box center [235, 253] width 345 height 211
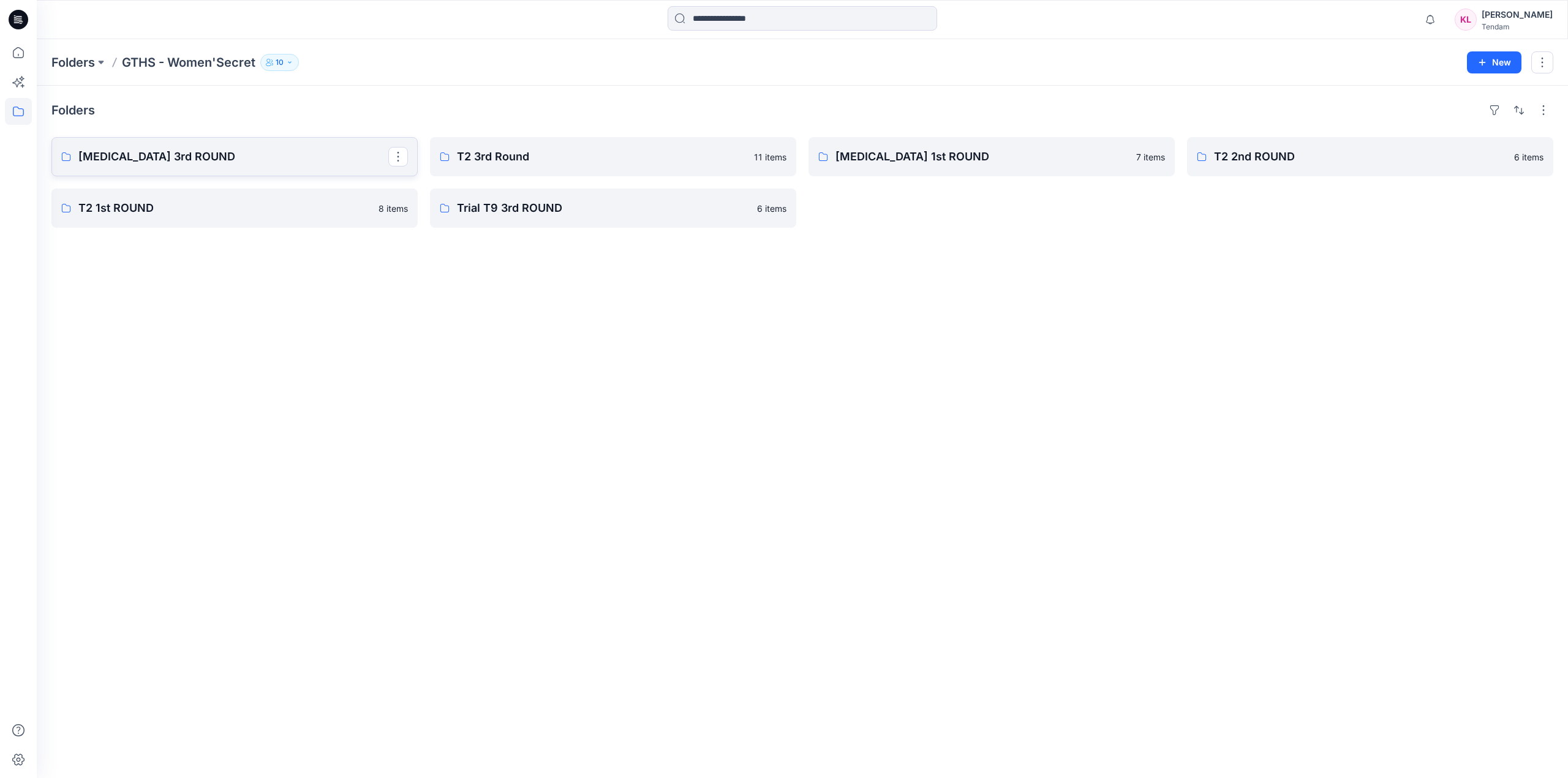
click at [200, 159] on p "[MEDICAL_DATA] 3rd ROUND" at bounding box center [233, 156] width 310 height 17
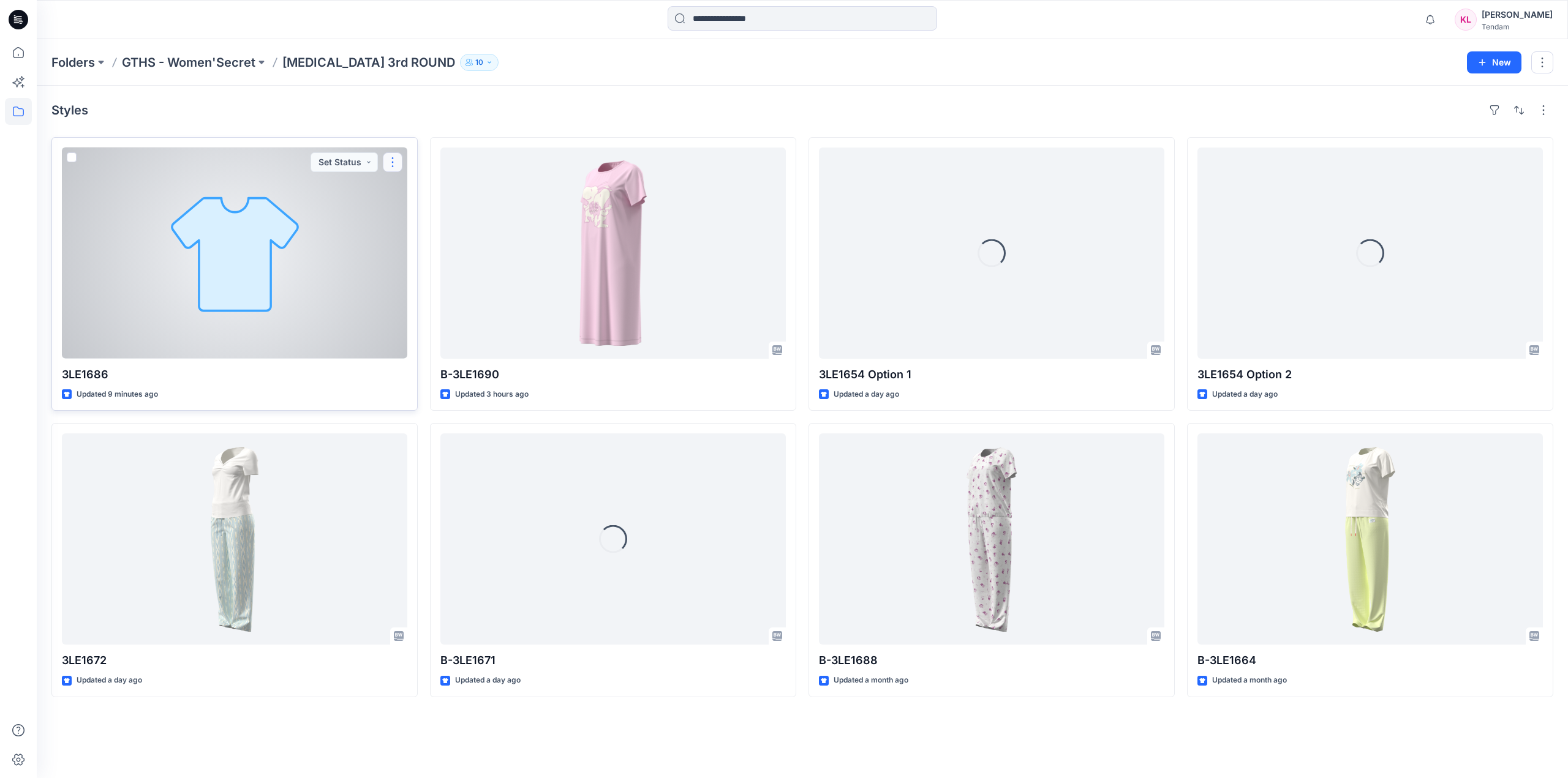
click at [395, 166] on button "button" at bounding box center [392, 162] width 19 height 19
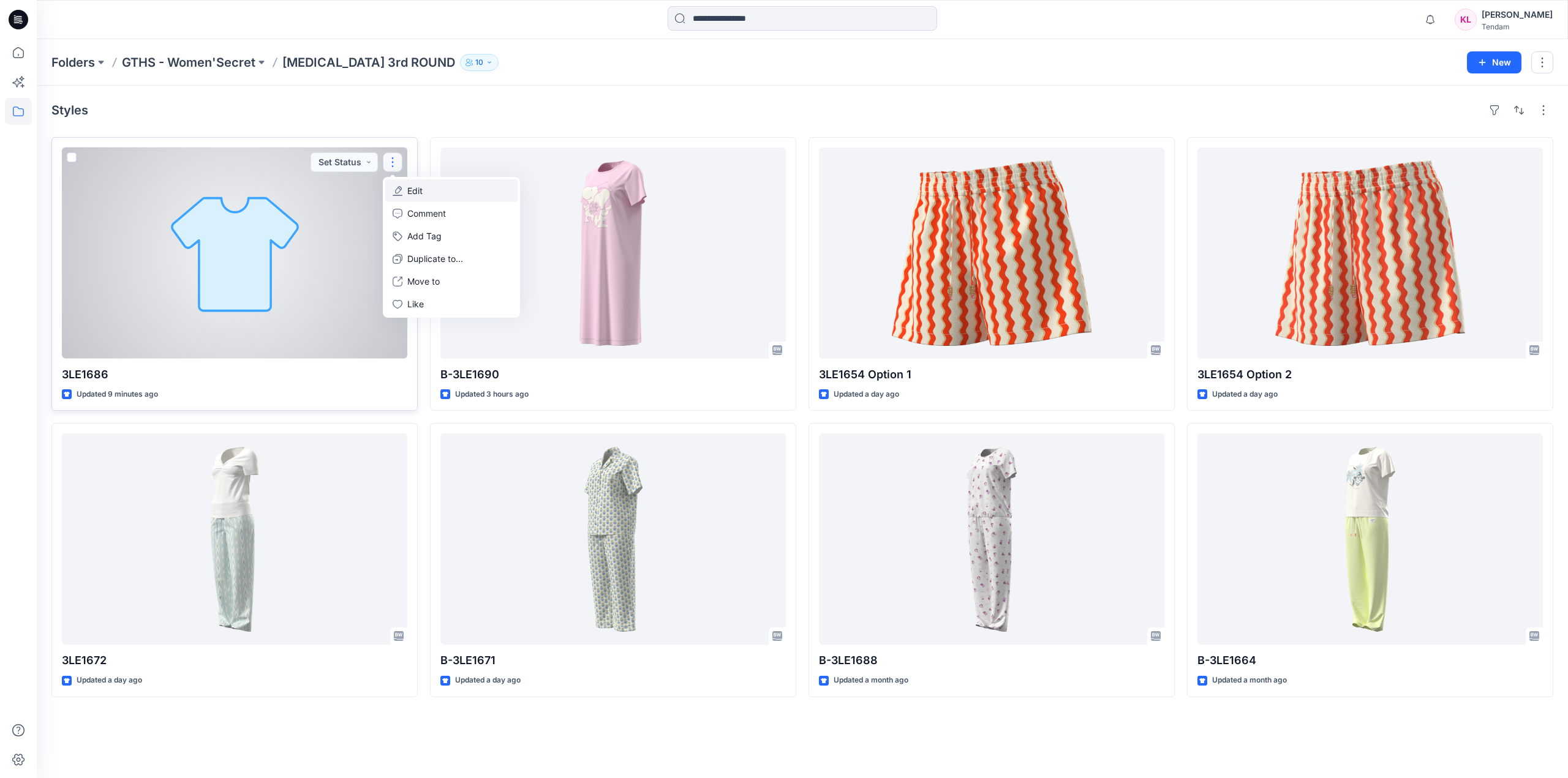
click at [419, 185] on p "Edit" at bounding box center [415, 191] width 16 height 13
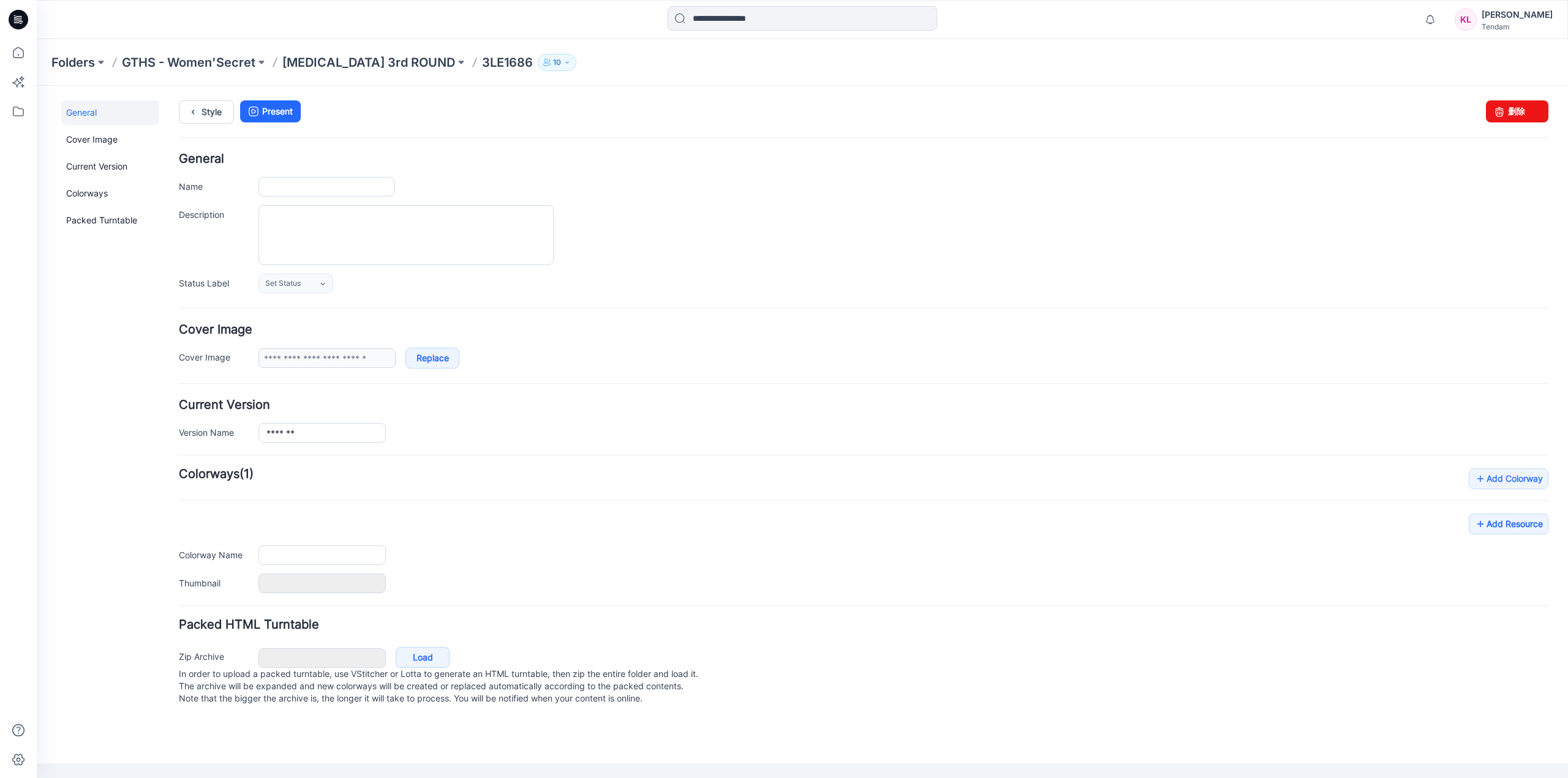
type input "*******"
type input "**********"
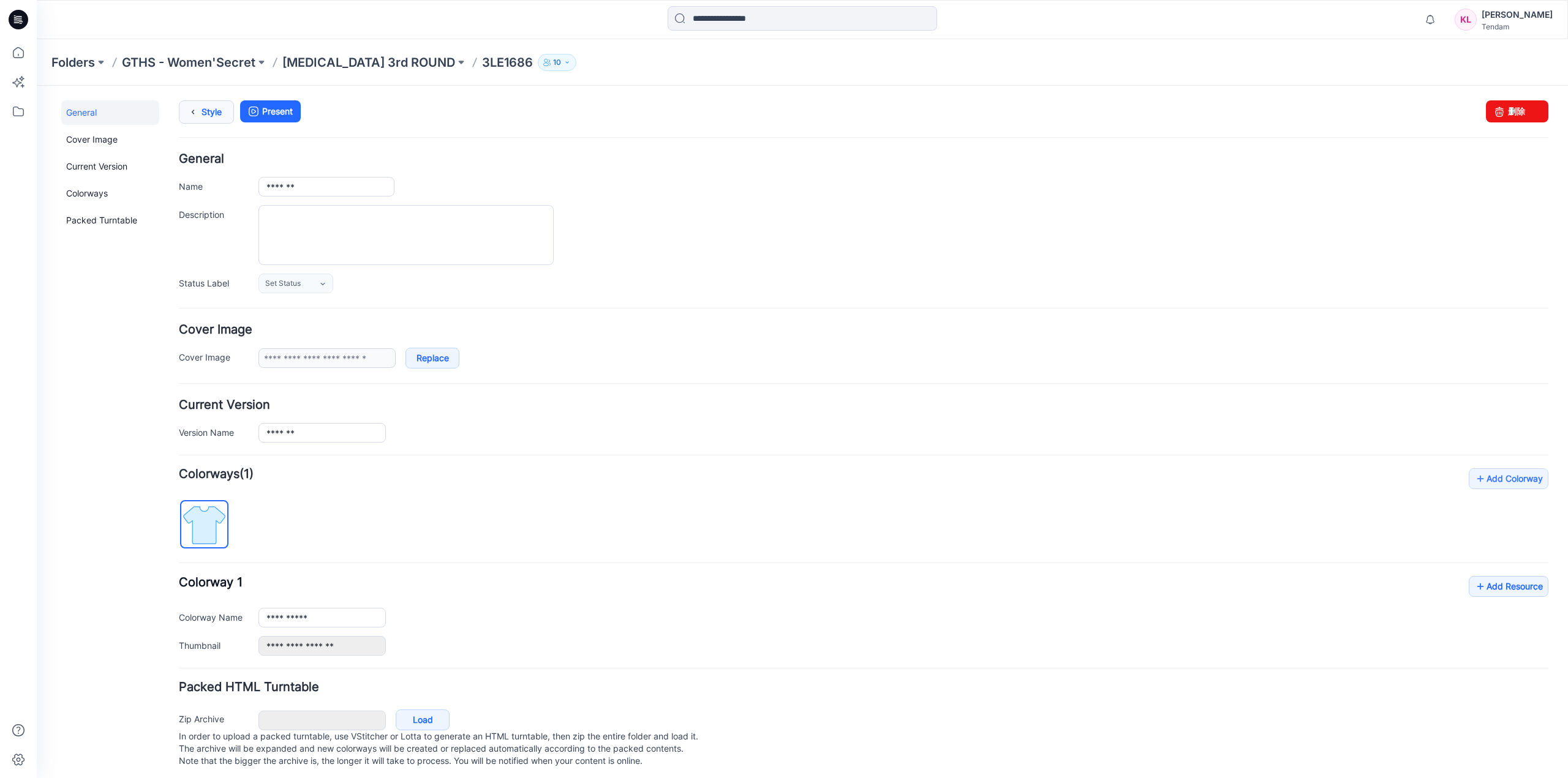
click at [209, 115] on link "Style" at bounding box center [206, 112] width 55 height 23
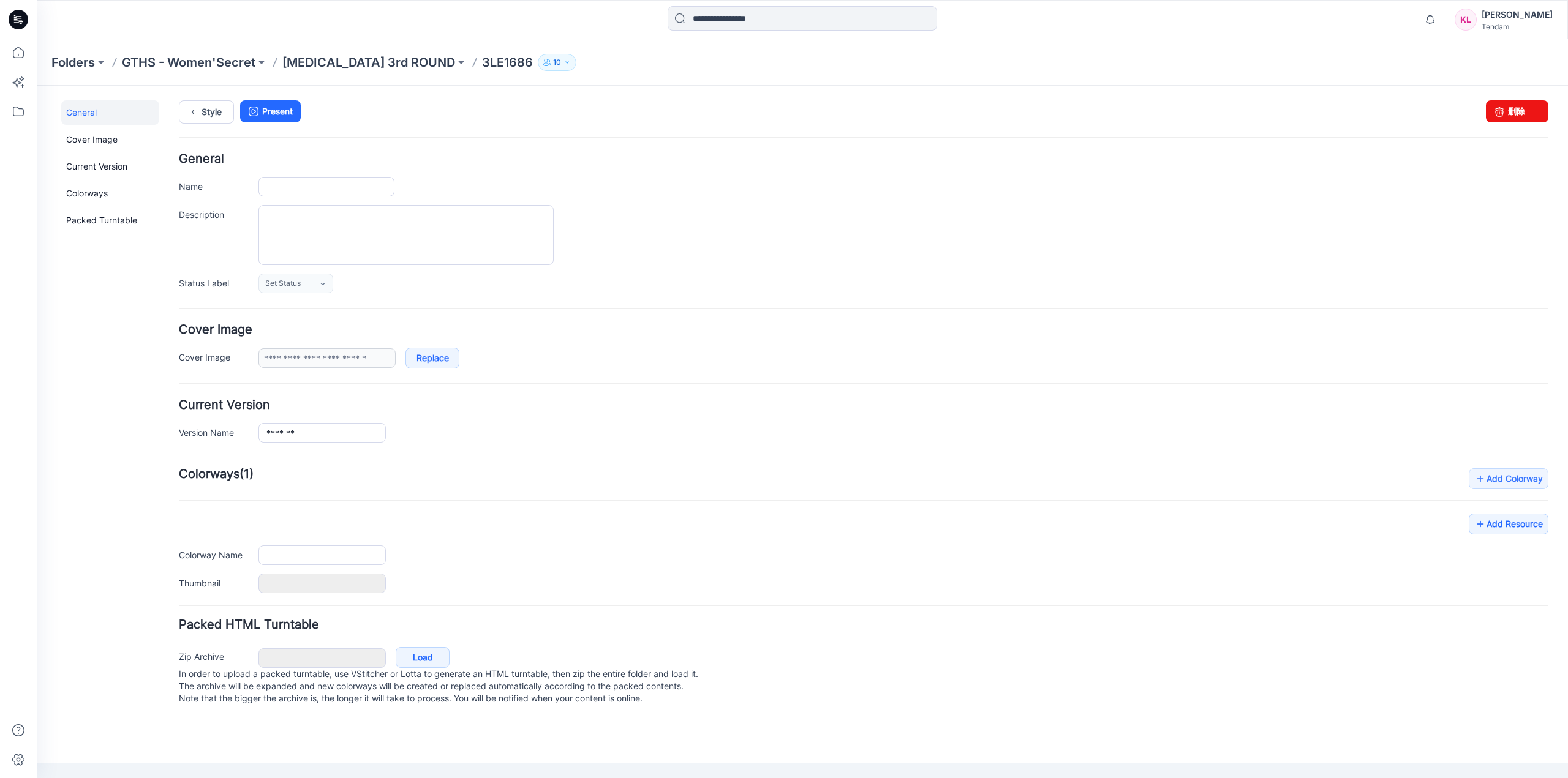
type input "*******"
type input "**********"
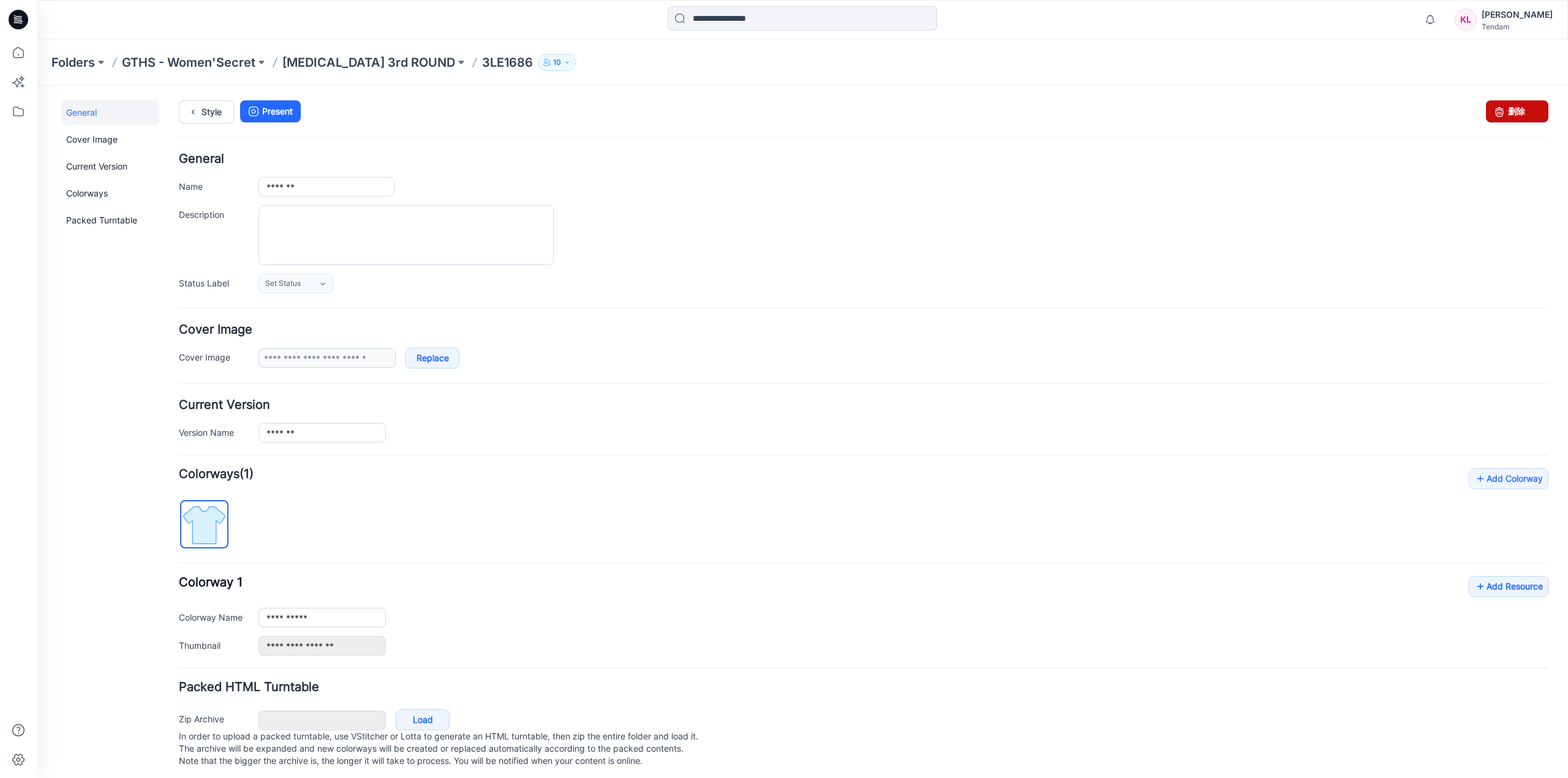
click at [1504, 112] on link "删除" at bounding box center [1517, 112] width 63 height 22
click at [440, 362] on link "Replace" at bounding box center [432, 358] width 54 height 21
click at [1520, 109] on link "删除" at bounding box center [1517, 112] width 63 height 22
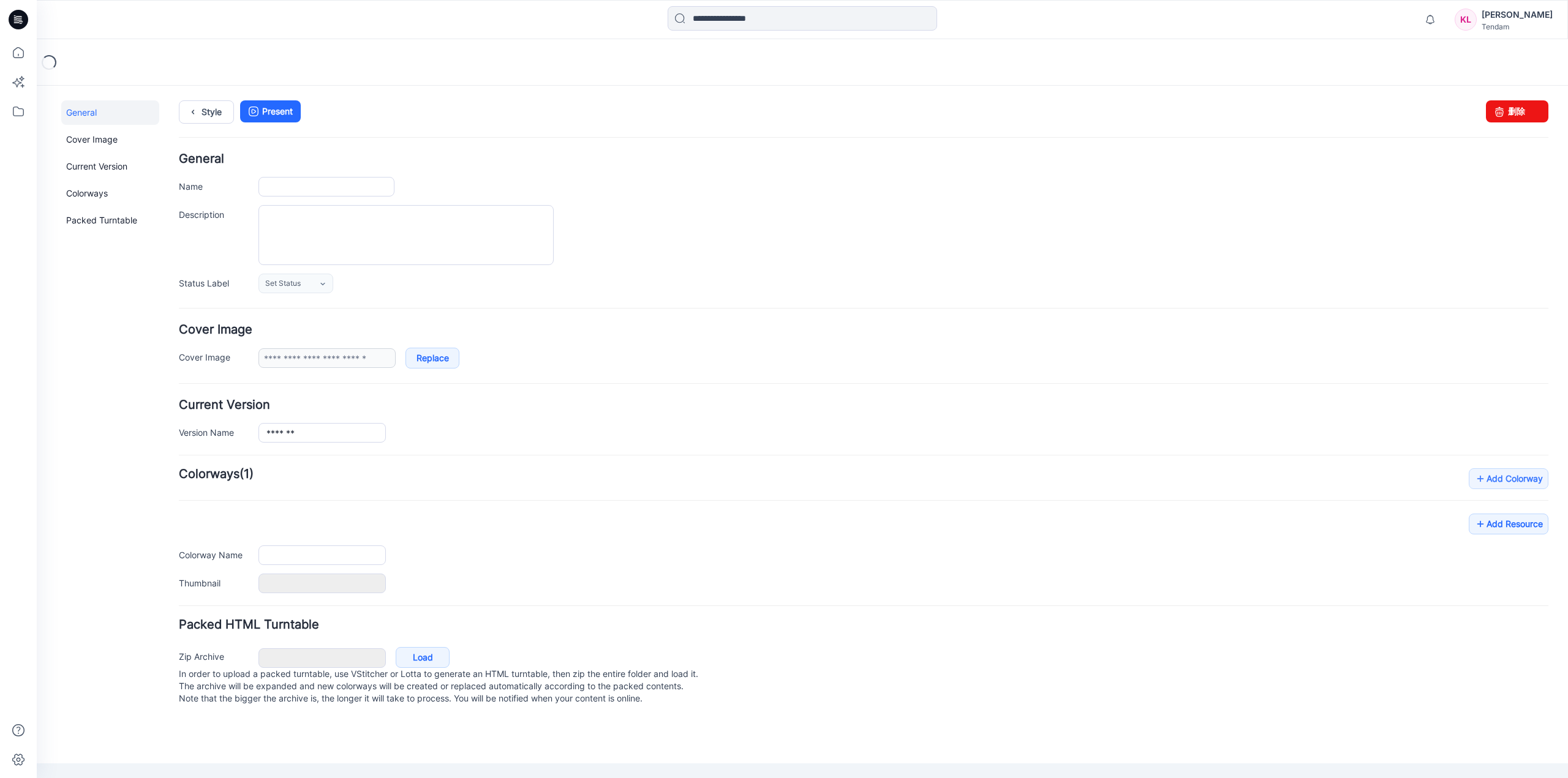
type input "*******"
type input "**********"
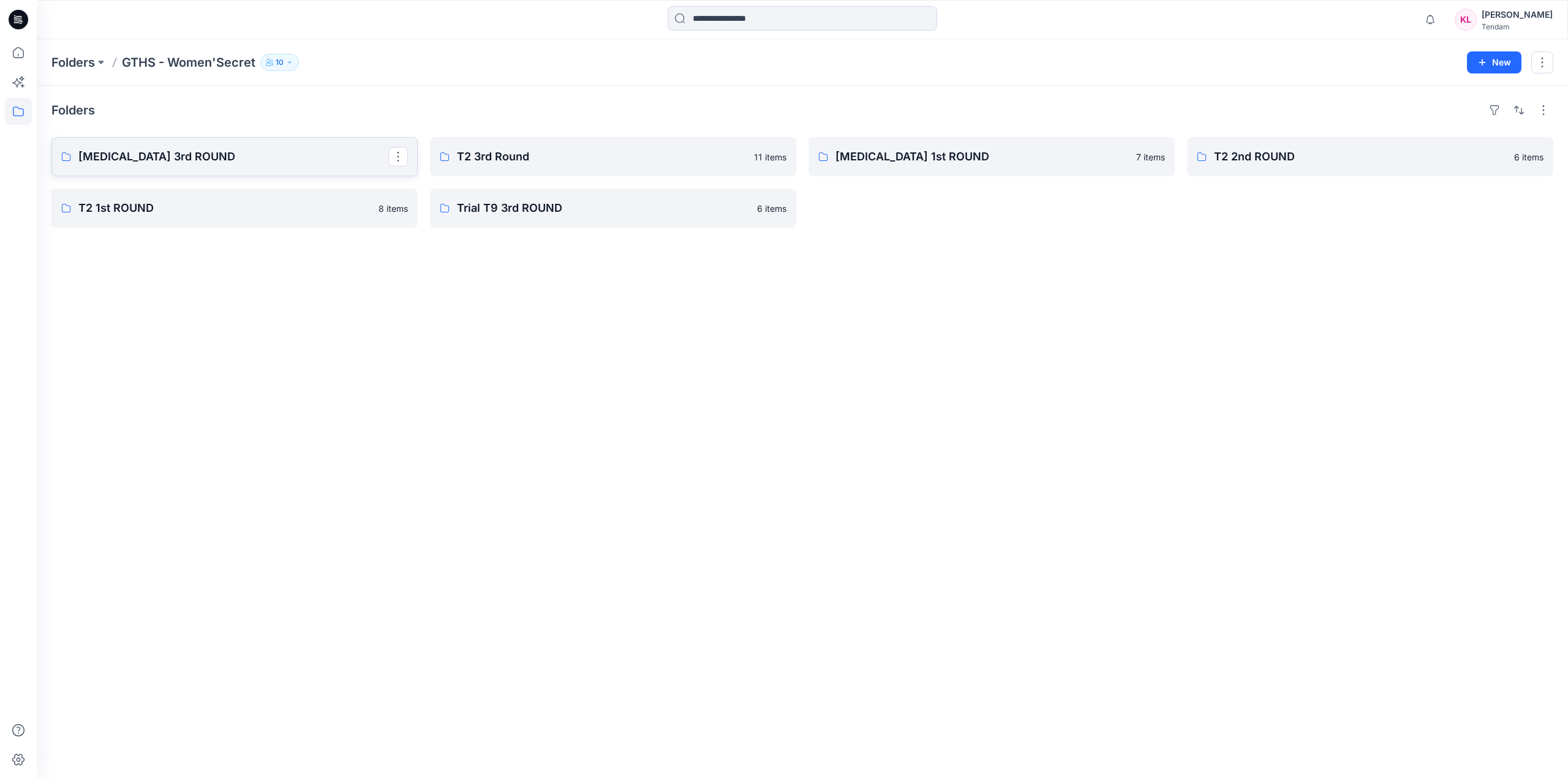
click at [267, 158] on p "[MEDICAL_DATA] 3rd ROUND" at bounding box center [233, 156] width 310 height 17
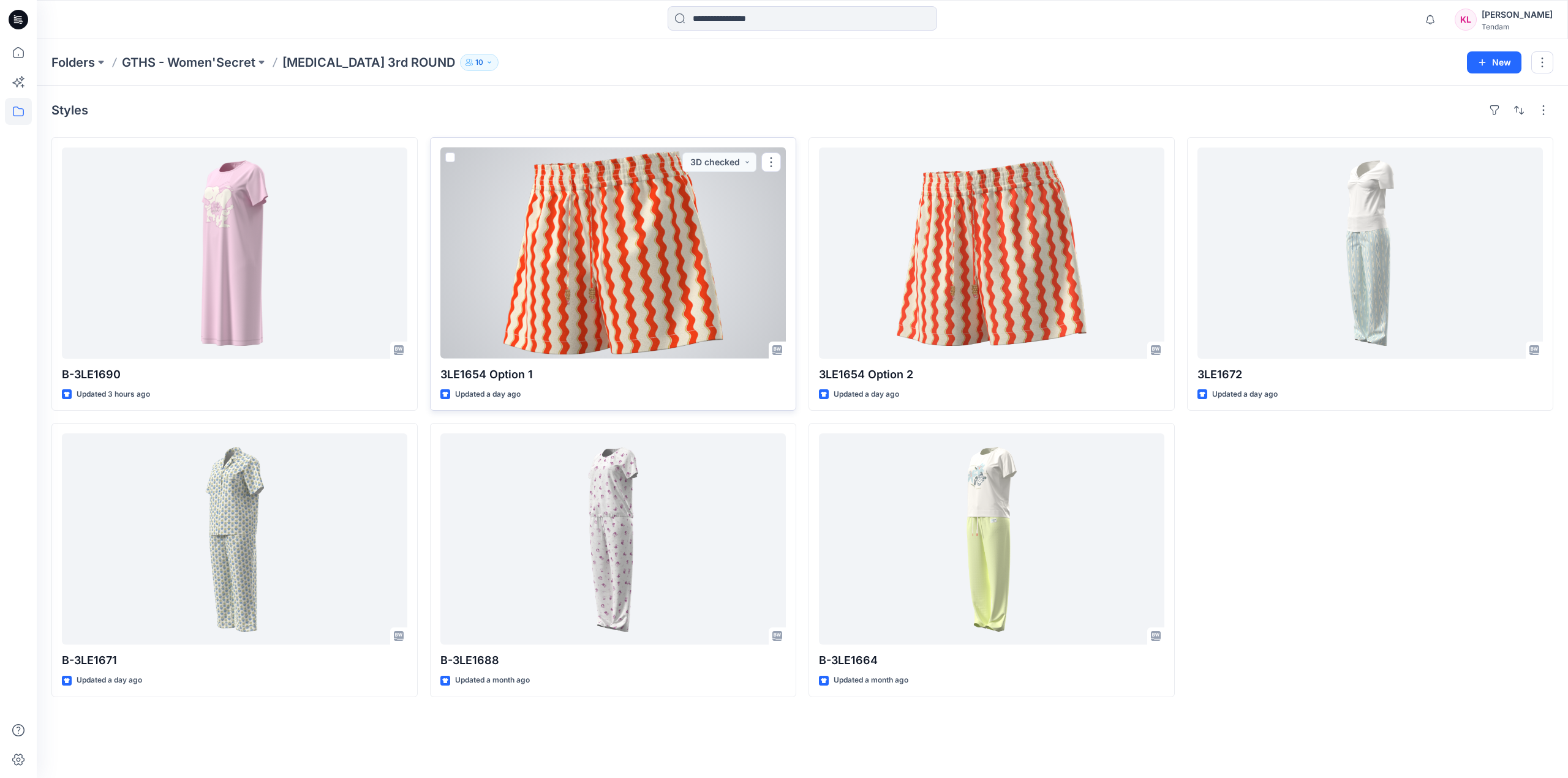
click at [619, 264] on div at bounding box center [613, 253] width 345 height 211
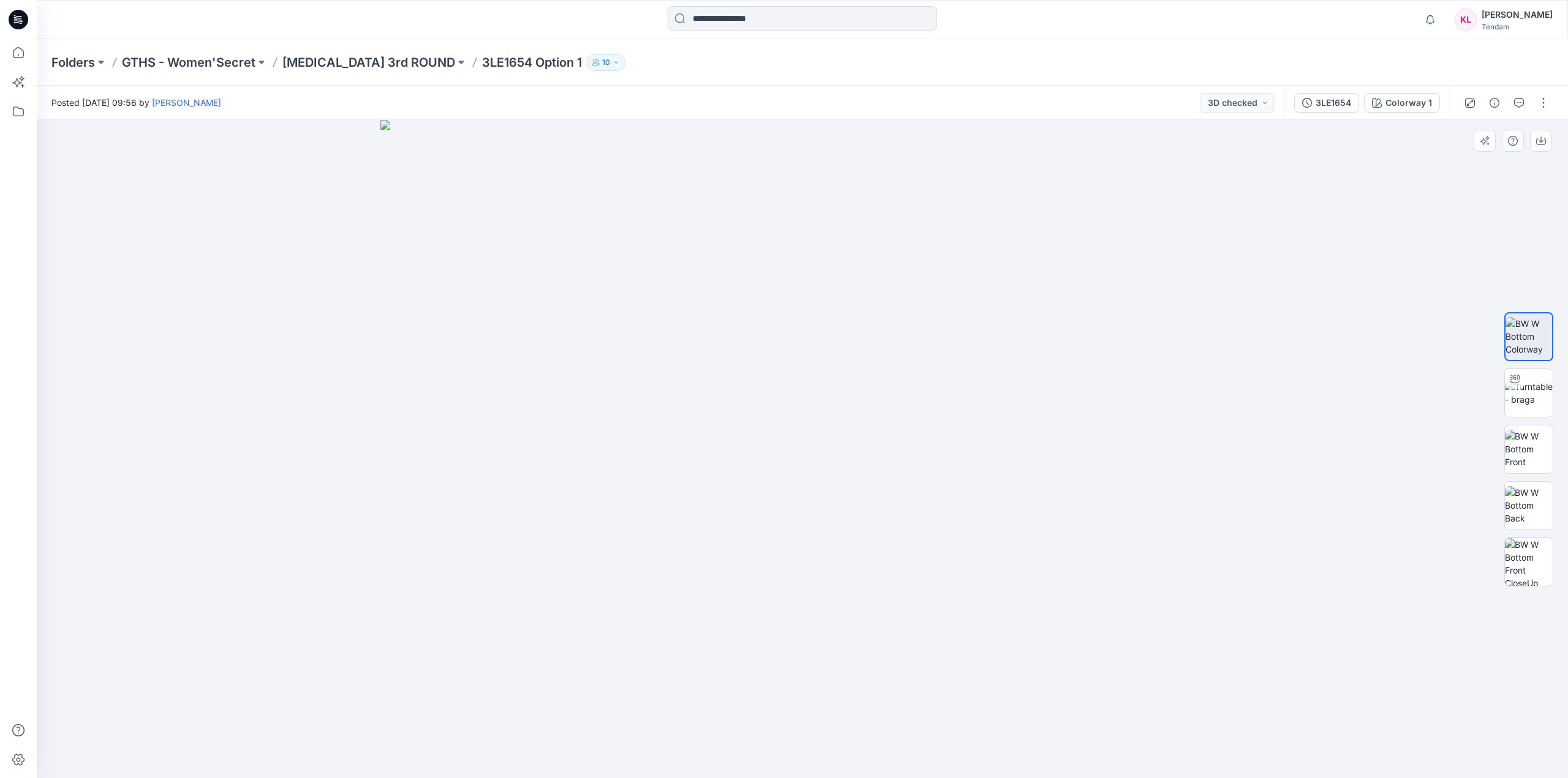
drag, startPoint x: 855, startPoint y: 226, endPoint x: 795, endPoint y: 449, distance: 230.9
click at [795, 449] on img at bounding box center [802, 449] width 844 height 658
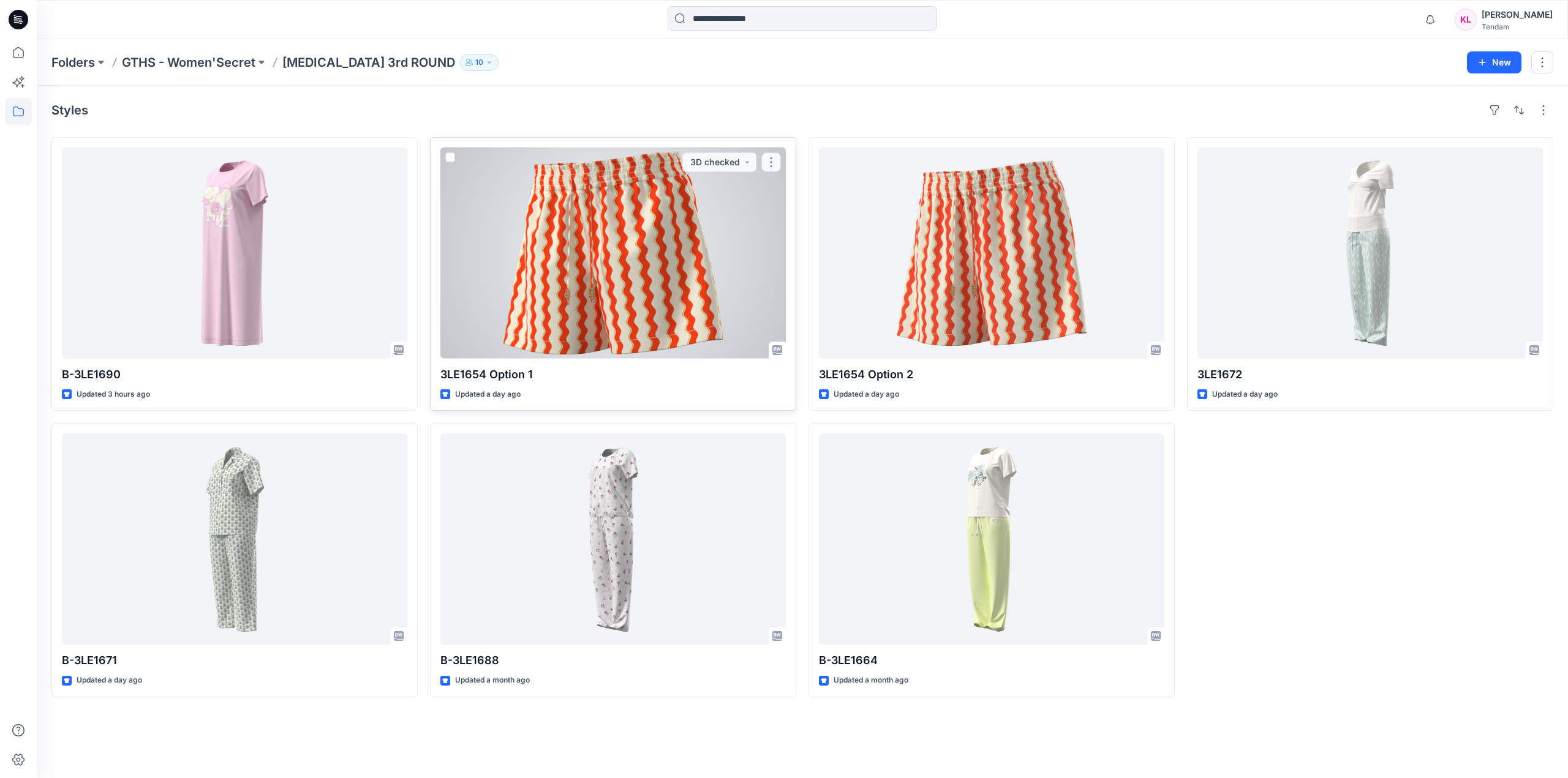
click at [772, 161] on button "button" at bounding box center [771, 162] width 19 height 19
click at [842, 189] on button "Edit" at bounding box center [830, 191] width 133 height 22
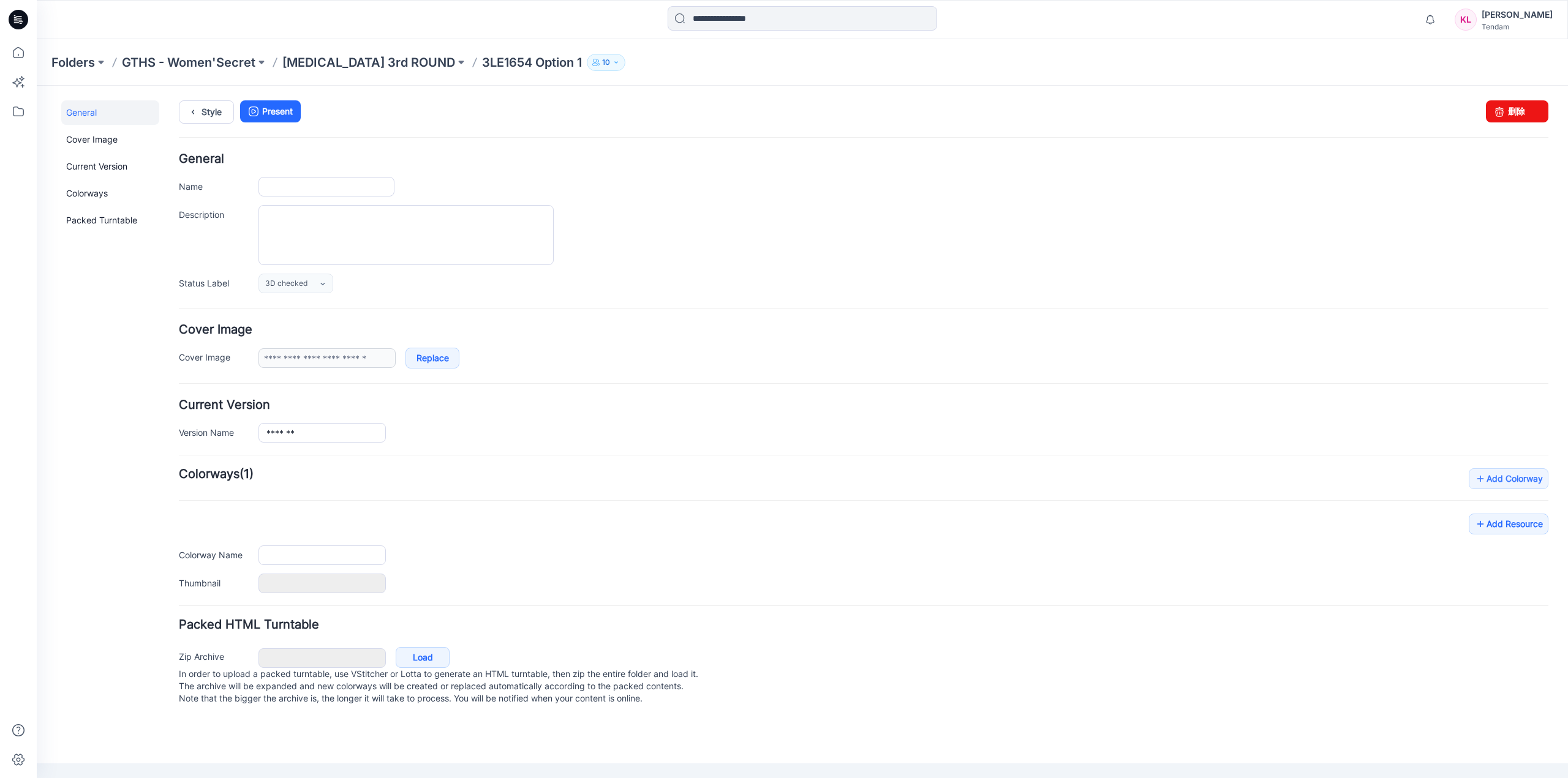
type input "**********"
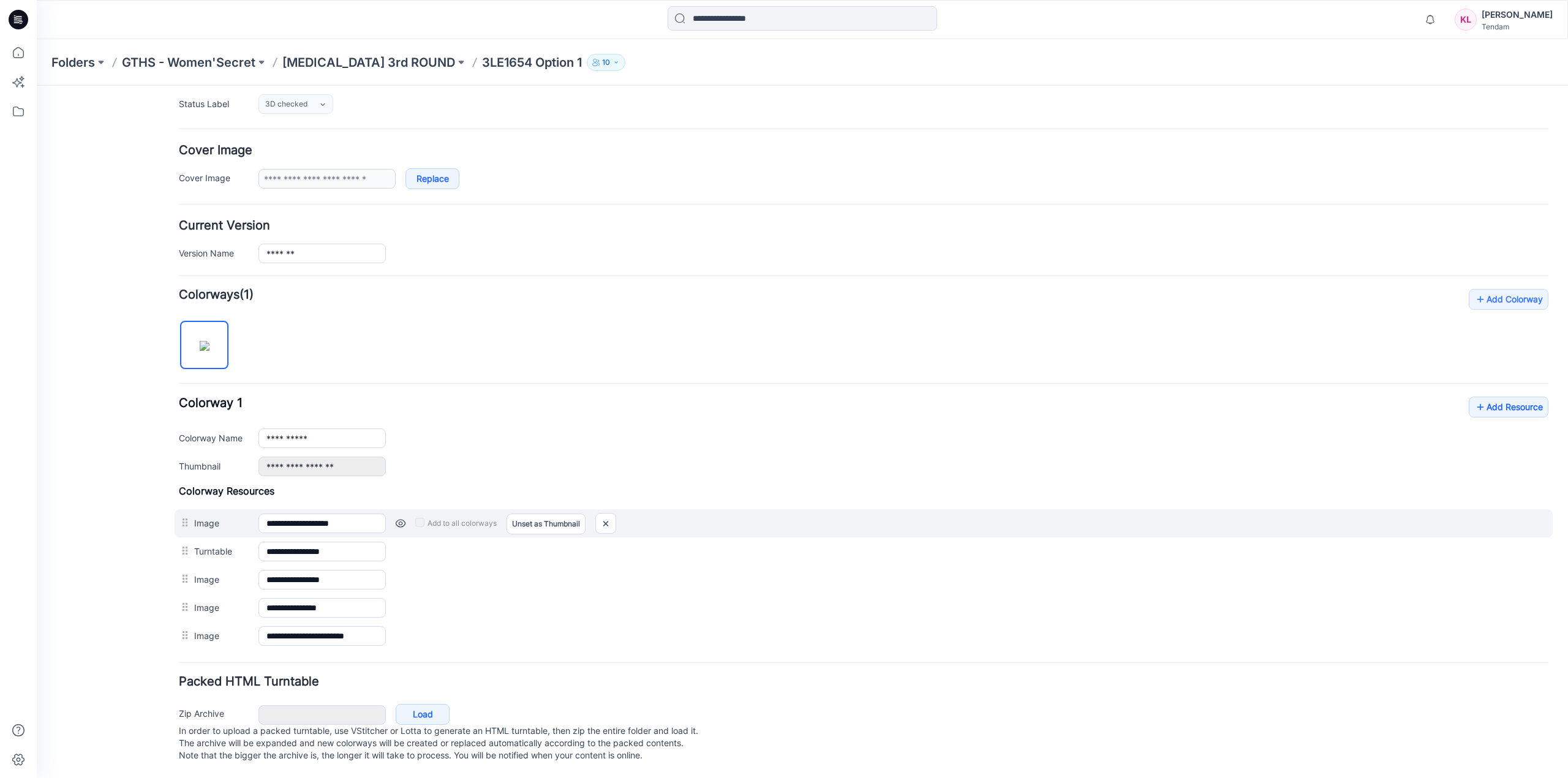
scroll to position [191, 0]
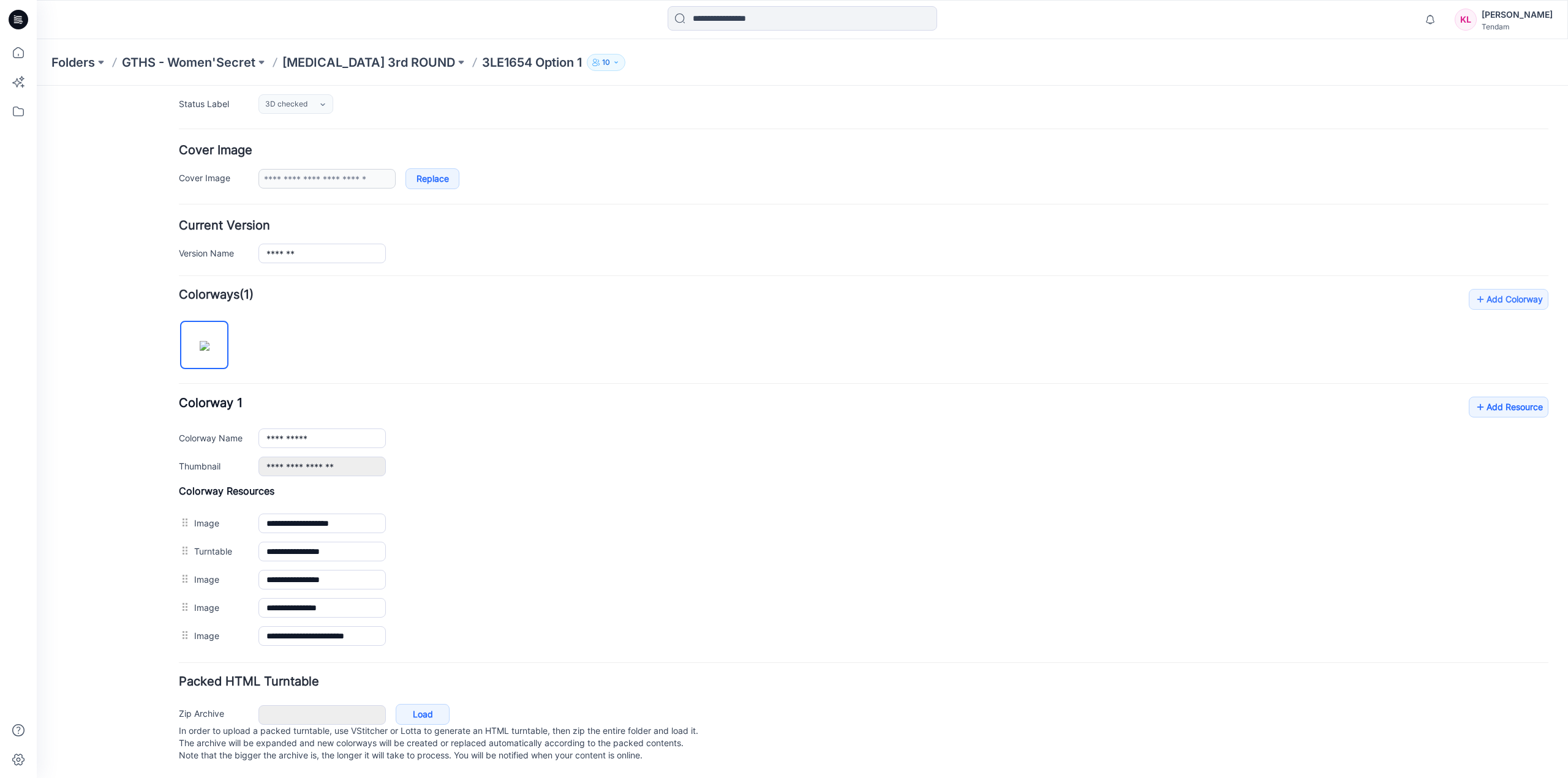
click at [57, 392] on div "**********" at bounding box center [794, 342] width 1517 height 872
